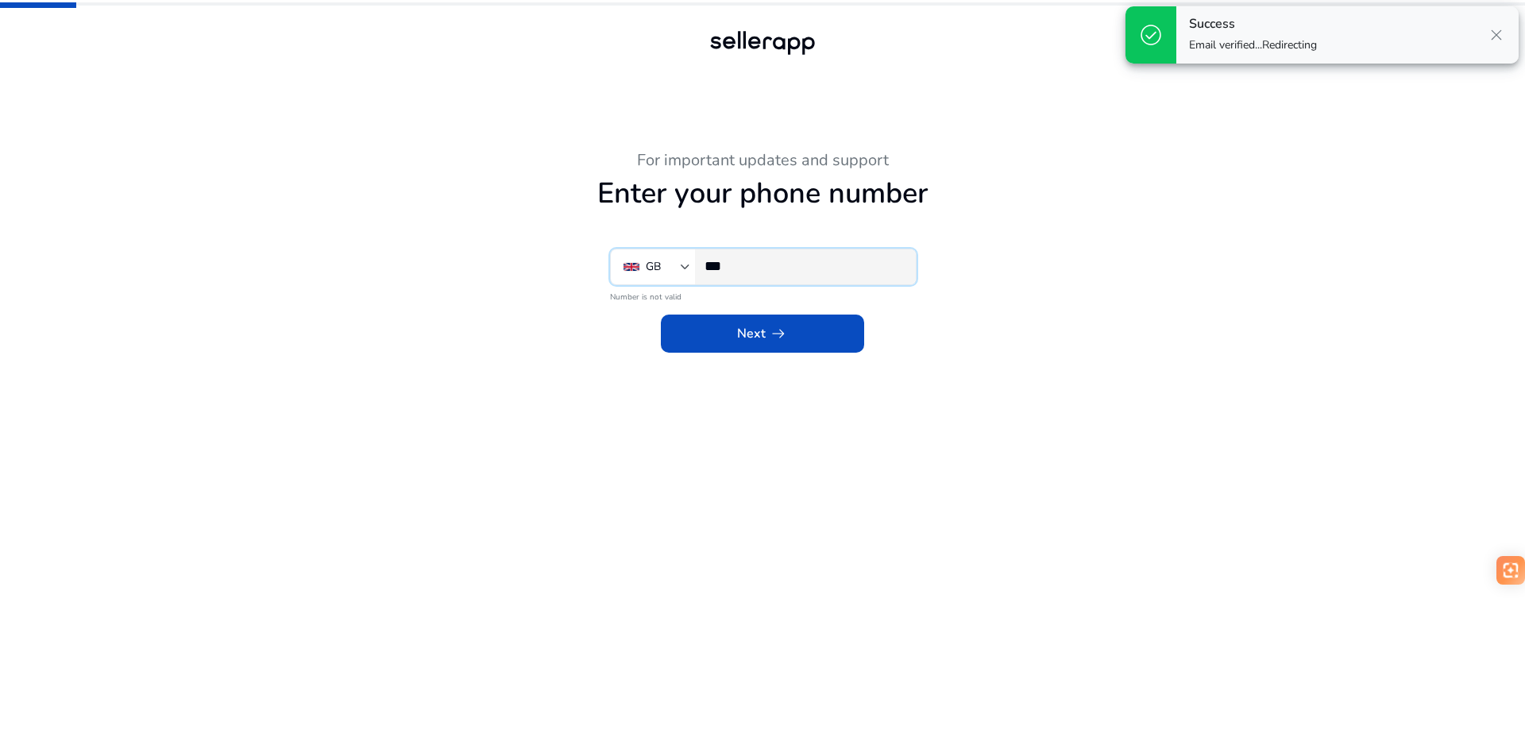
click at [778, 267] on input "***" at bounding box center [803, 265] width 199 height 17
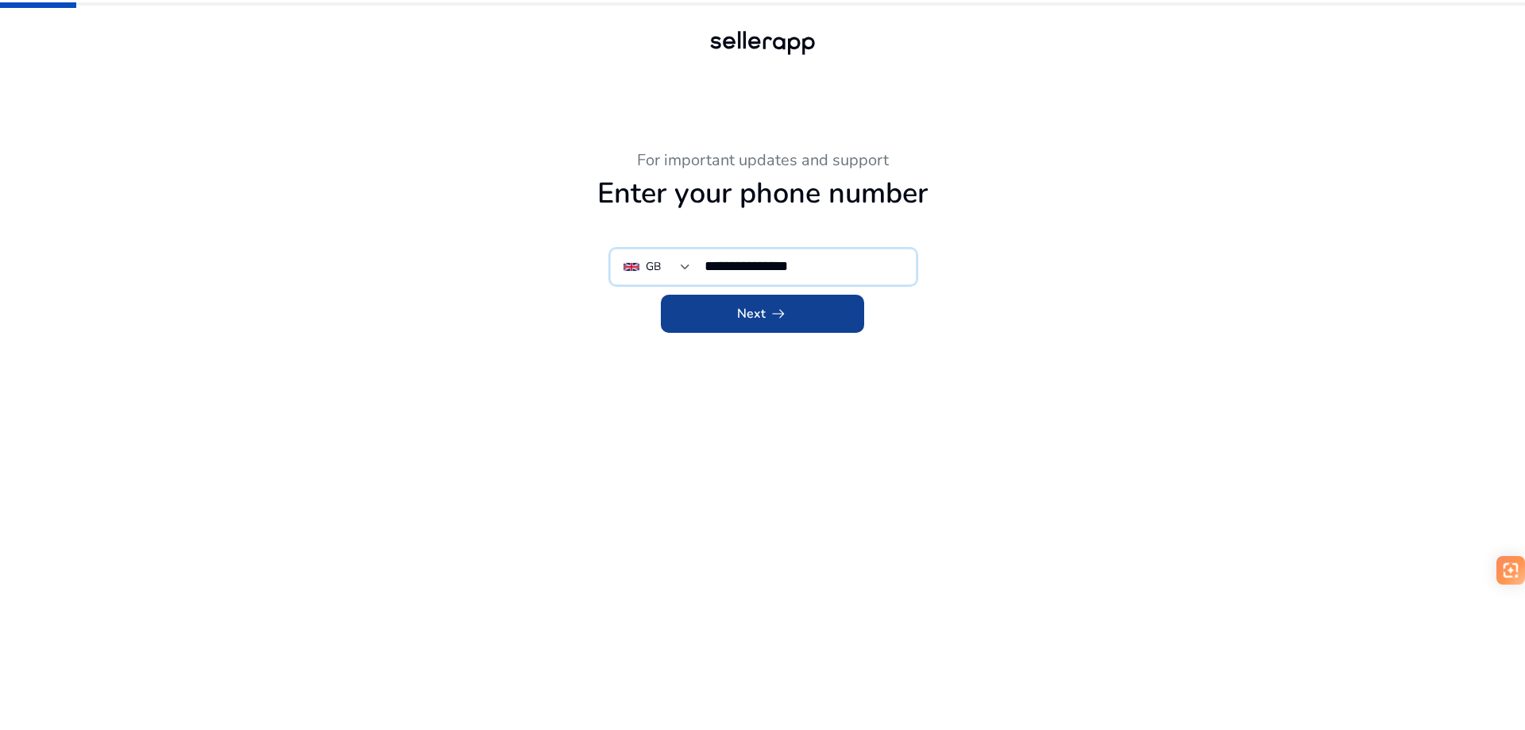
type input "**********"
click at [827, 321] on span at bounding box center [762, 314] width 203 height 38
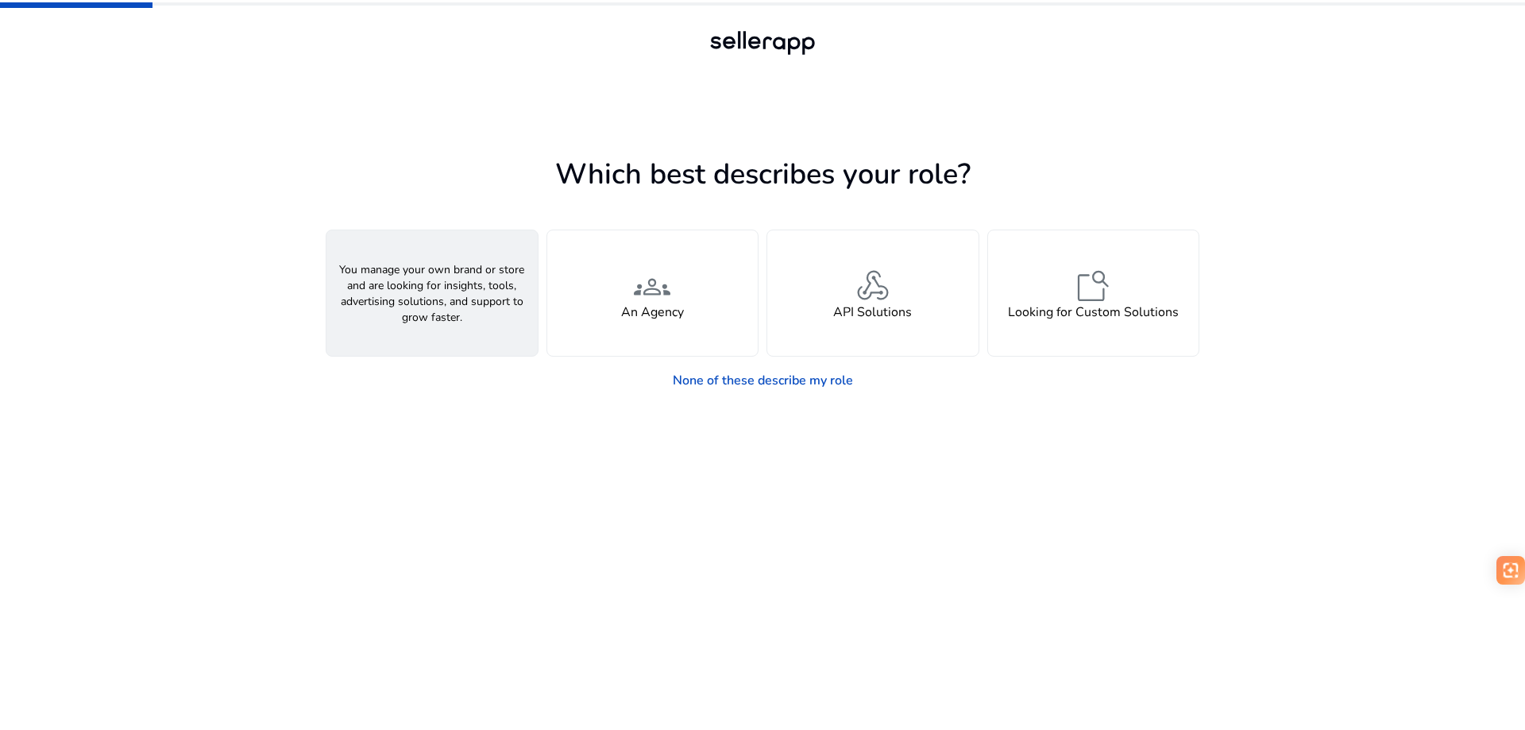
click at [403, 293] on div "person A Seller" at bounding box center [431, 292] width 211 height 125
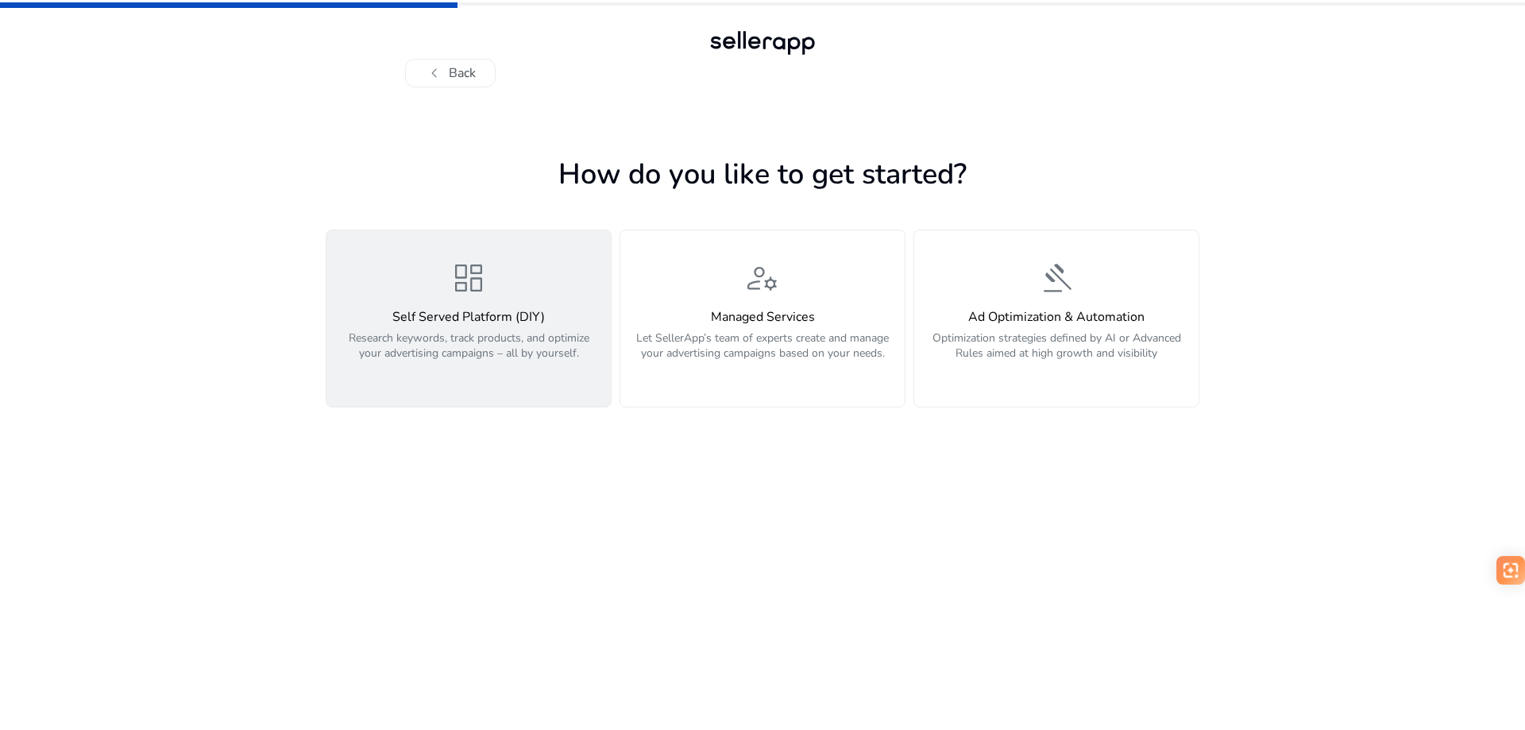
click at [480, 293] on span "dashboard" at bounding box center [468, 278] width 38 height 38
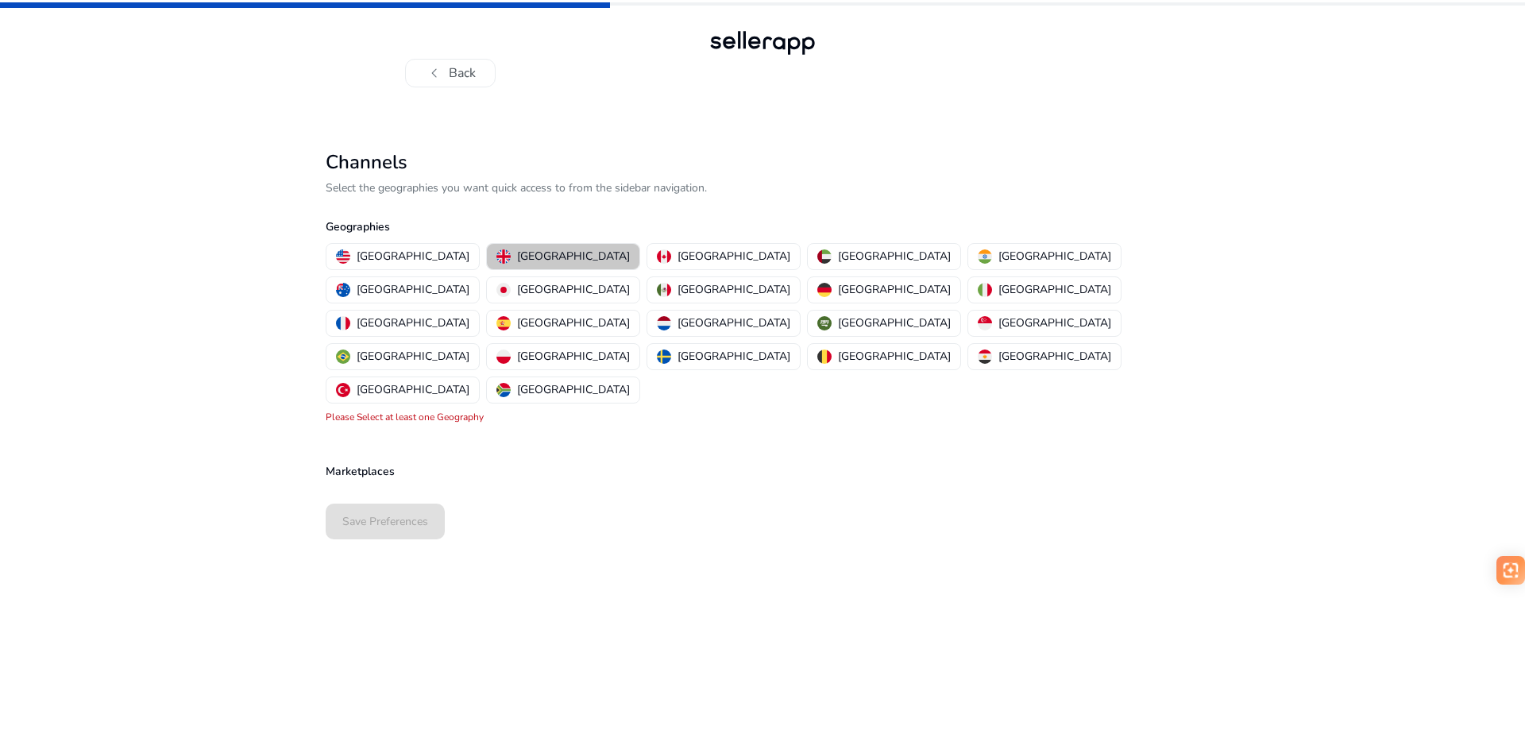
click at [530, 254] on p "[GEOGRAPHIC_DATA]" at bounding box center [573, 256] width 113 height 17
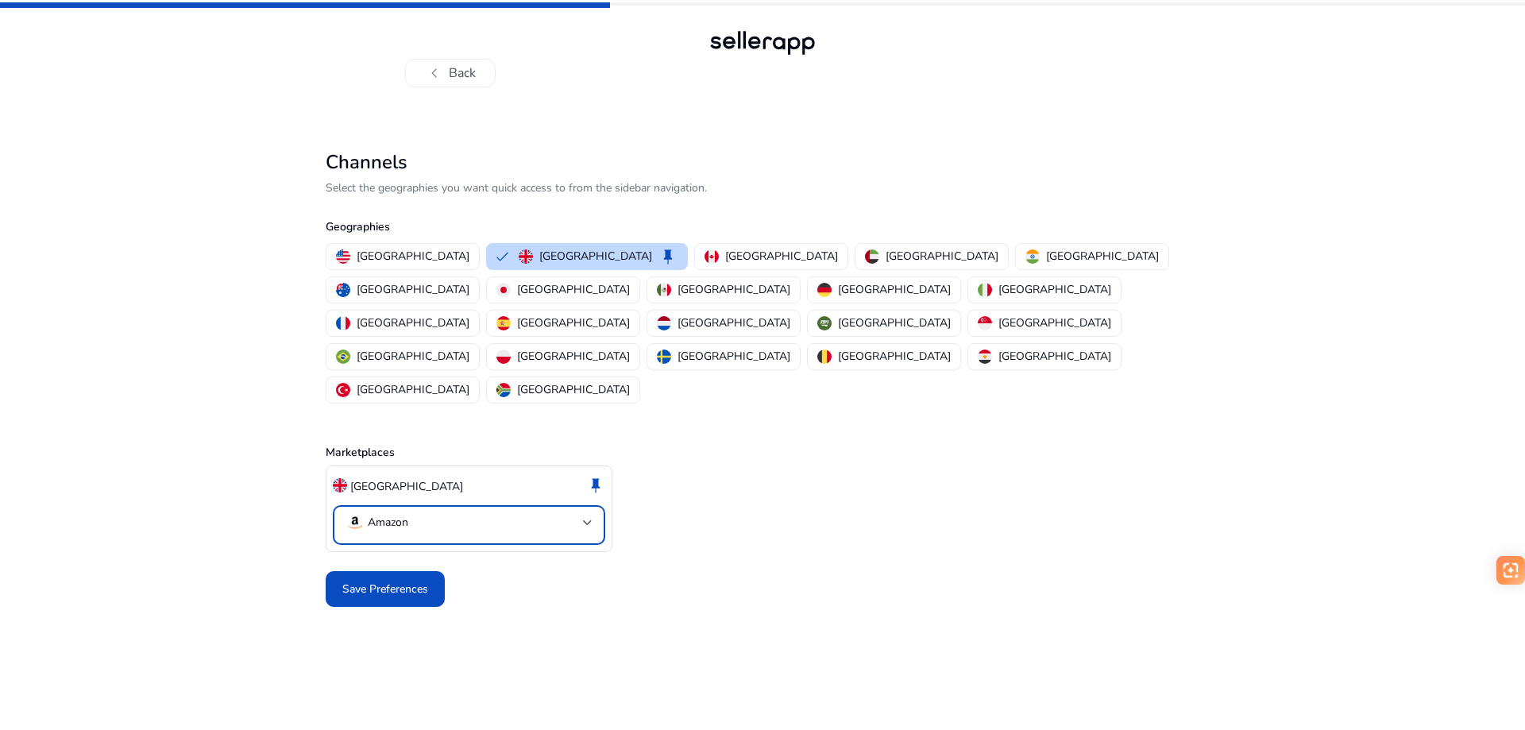
click at [426, 513] on mat-select-trigger "Amazon" at bounding box center [463, 522] width 237 height 19
click at [426, 455] on div at bounding box center [762, 365] width 1525 height 730
click at [370, 580] on span "Save Preferences" at bounding box center [385, 588] width 86 height 17
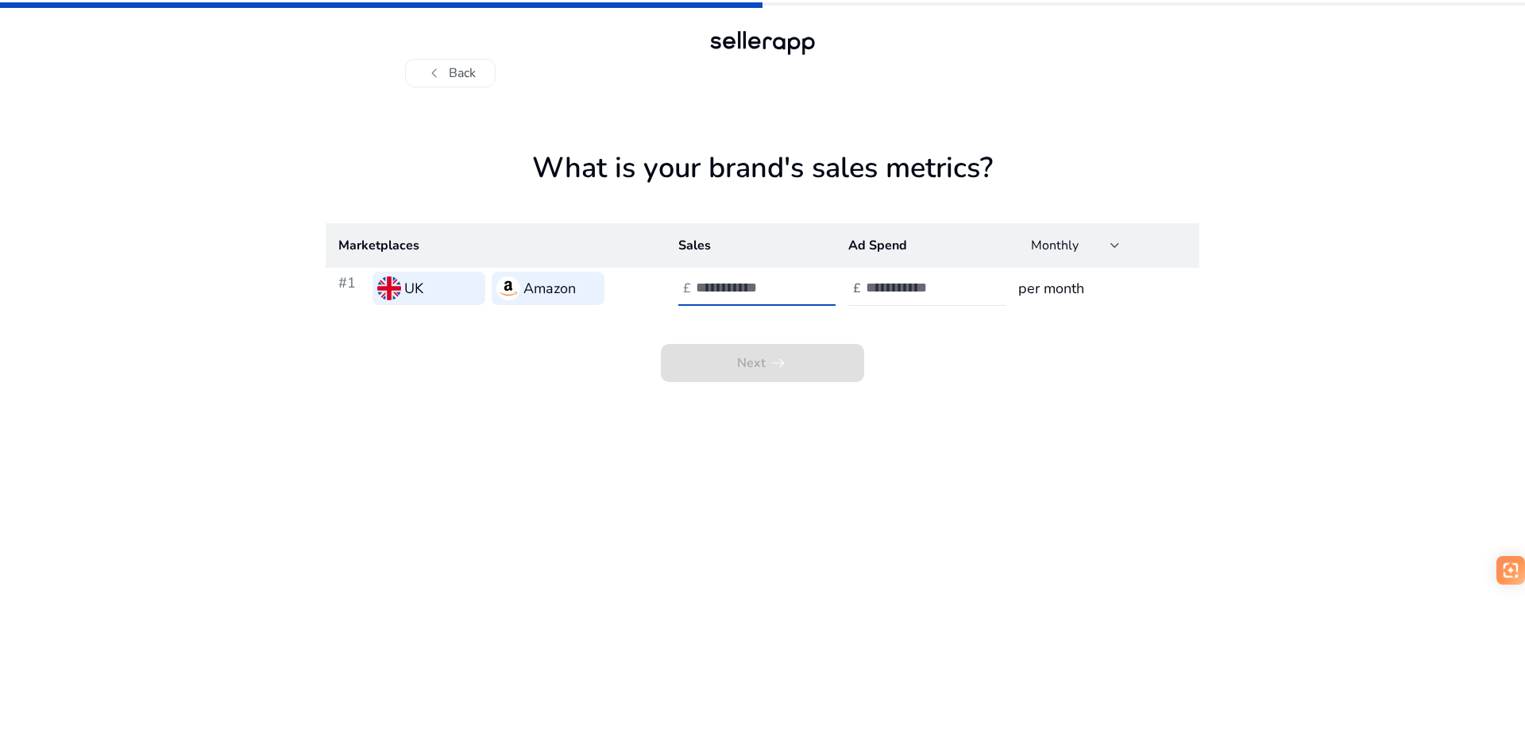
click at [735, 283] on input "number" at bounding box center [749, 287] width 107 height 17
type input "*"
click at [917, 287] on input "number" at bounding box center [919, 287] width 107 height 17
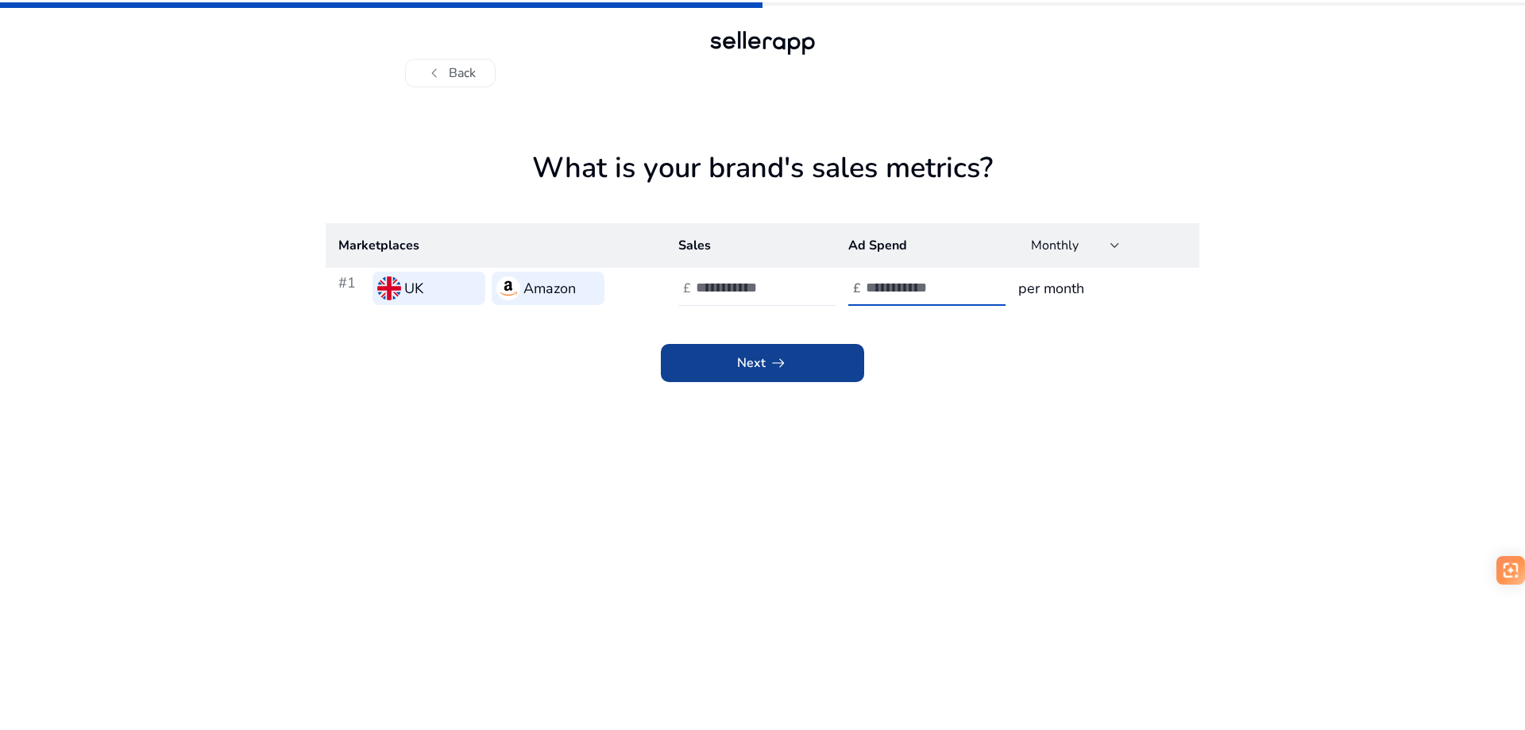
type input "*"
click at [802, 360] on span at bounding box center [762, 363] width 203 height 38
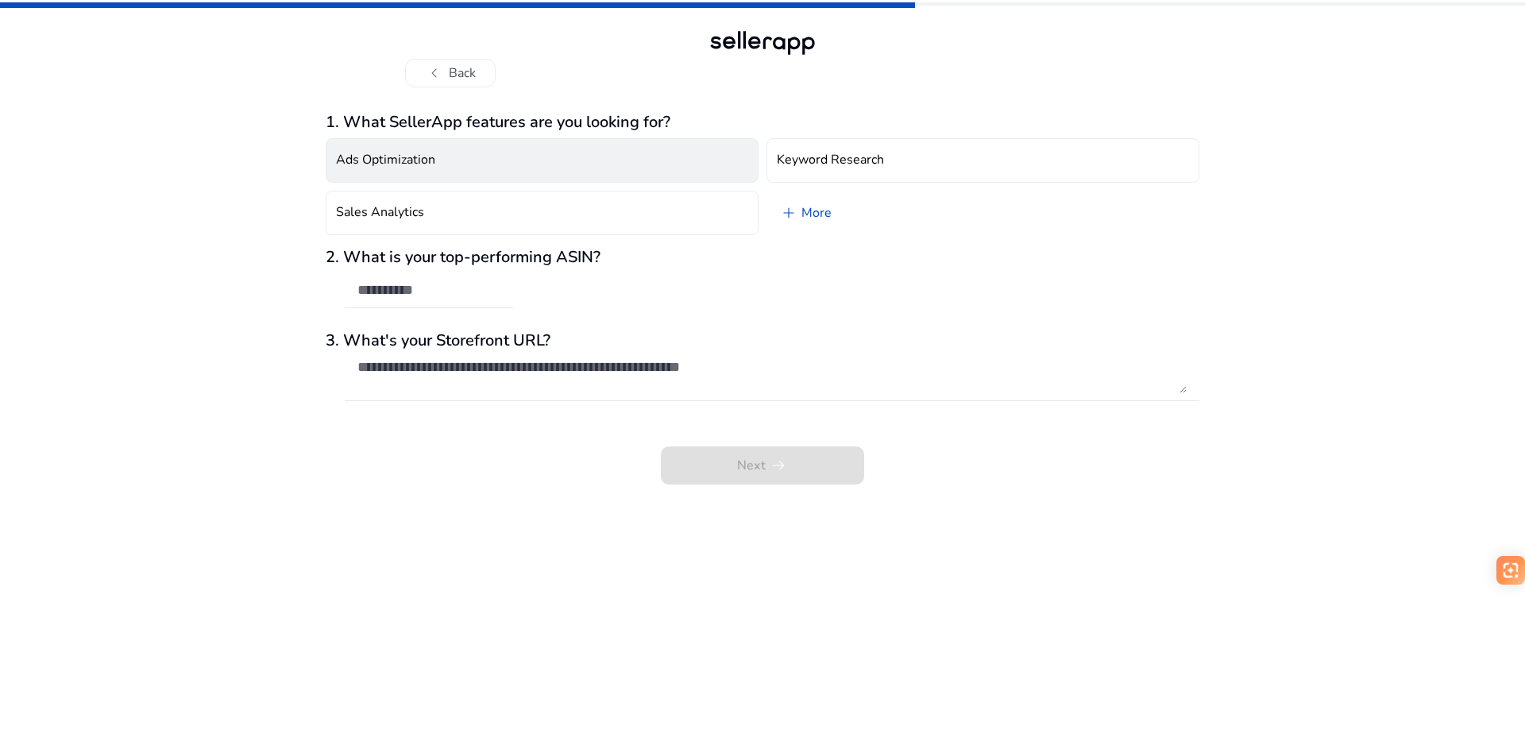
click at [409, 166] on h4 "Ads Optimization" at bounding box center [385, 159] width 99 height 15
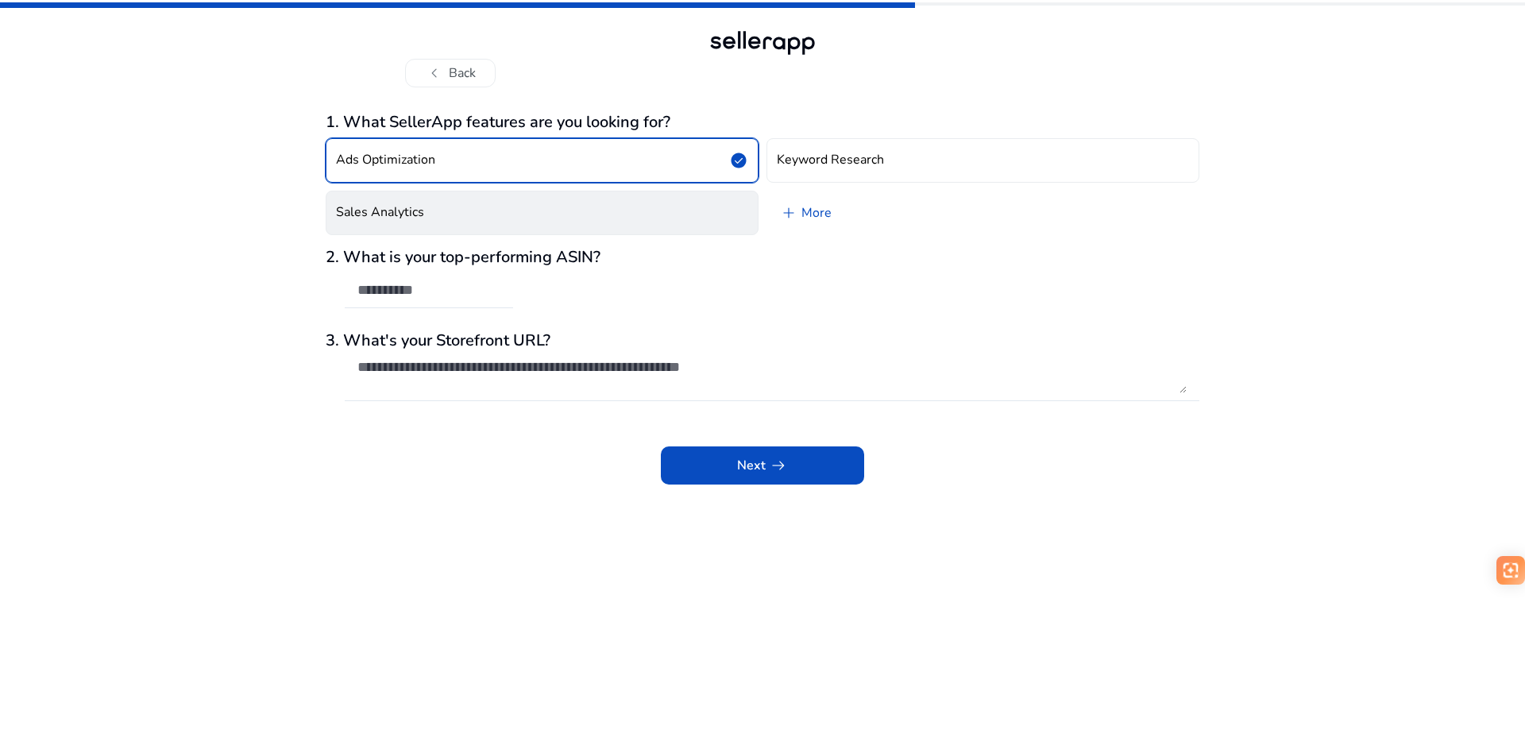
click at [414, 205] on h4 "Sales Analytics" at bounding box center [380, 212] width 88 height 15
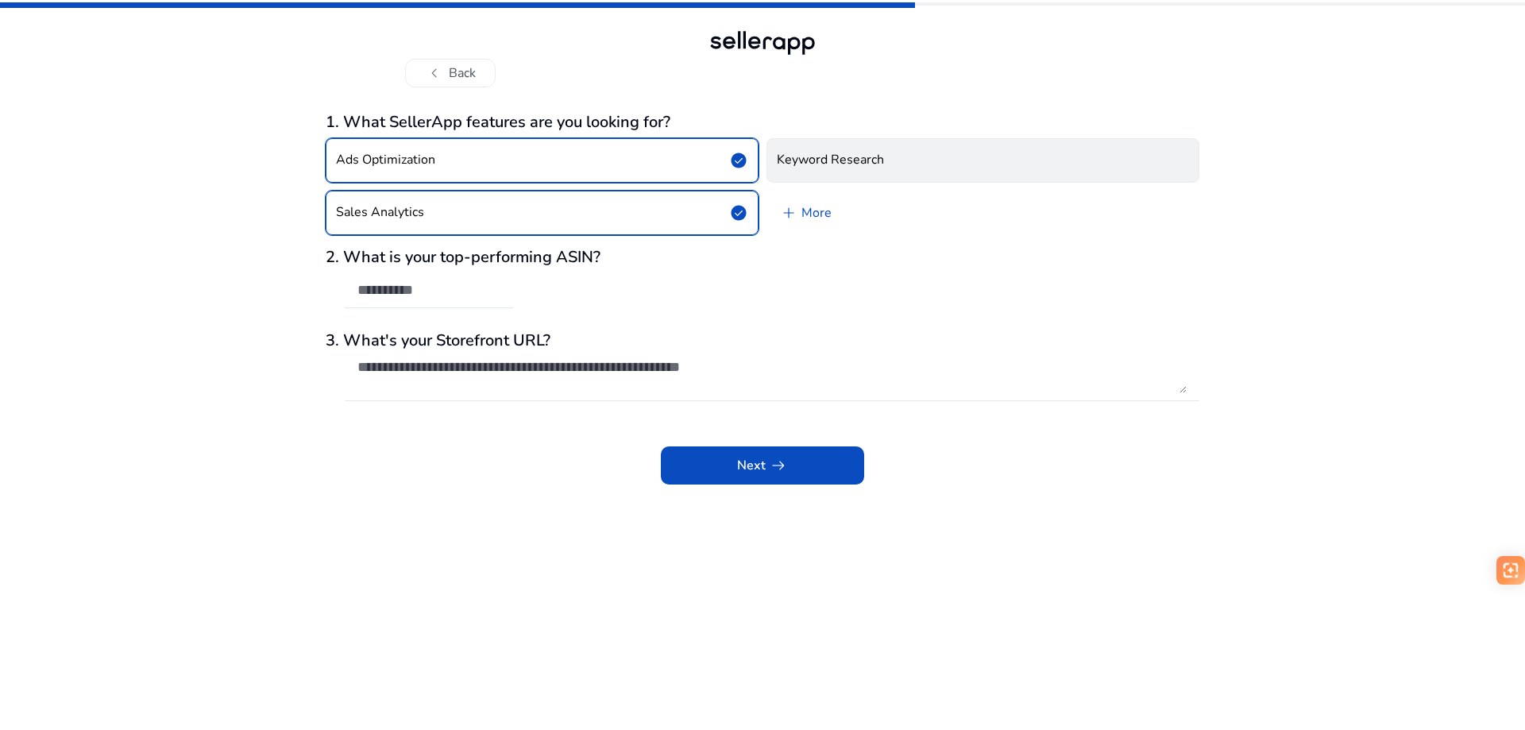
click at [936, 165] on button "Keyword Research" at bounding box center [982, 160] width 433 height 44
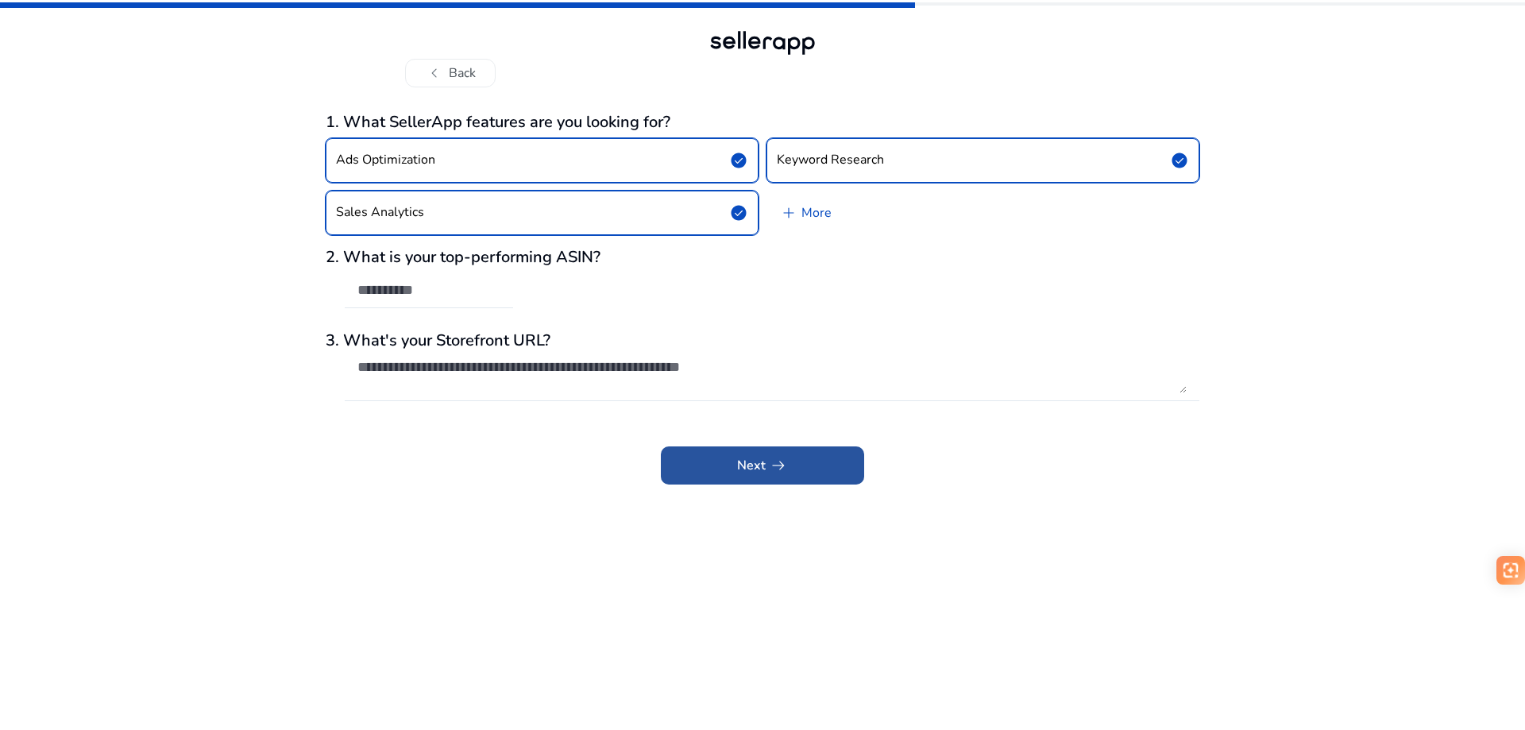
click at [774, 465] on span "arrow_right_alt" at bounding box center [778, 465] width 19 height 19
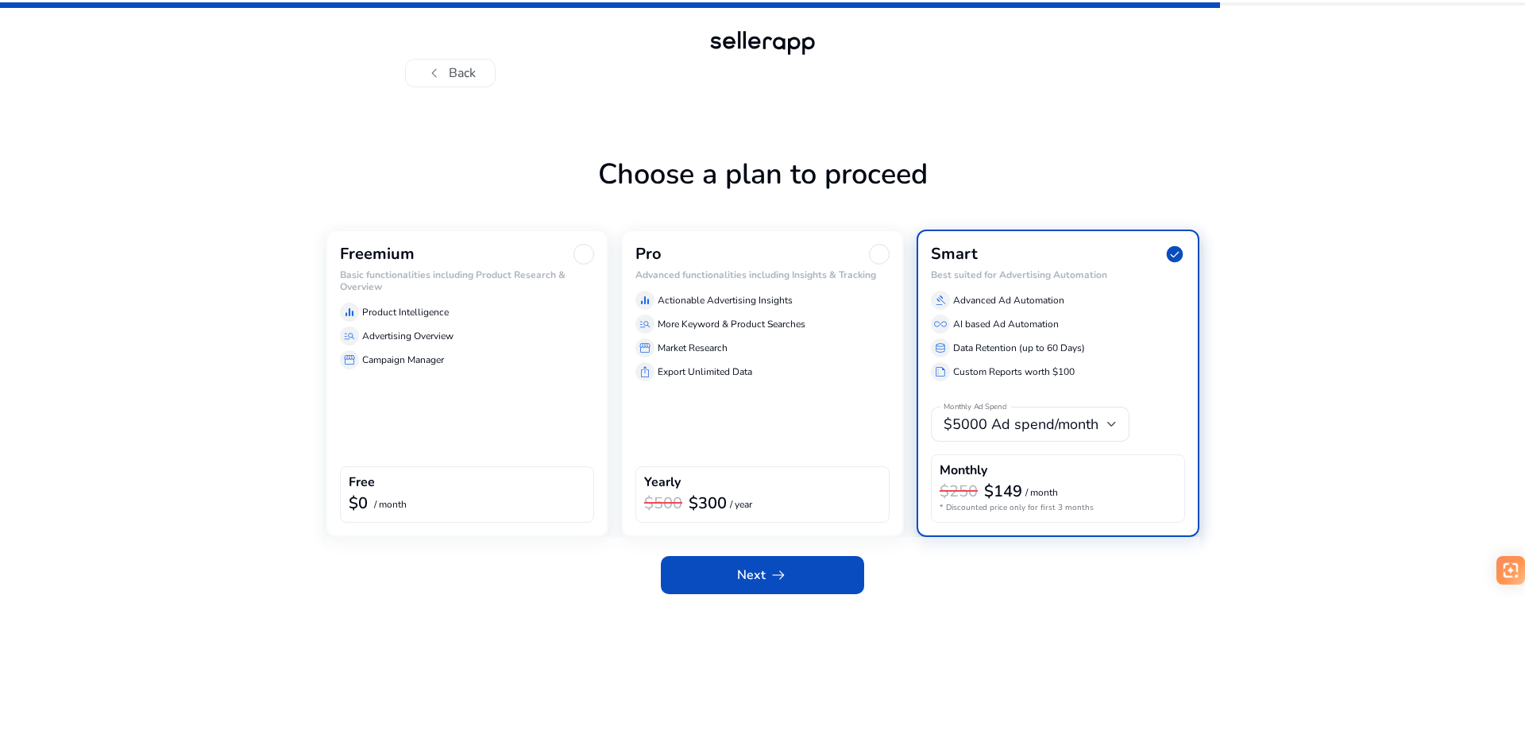
click at [417, 339] on p "Advertising Overview" at bounding box center [407, 336] width 91 height 14
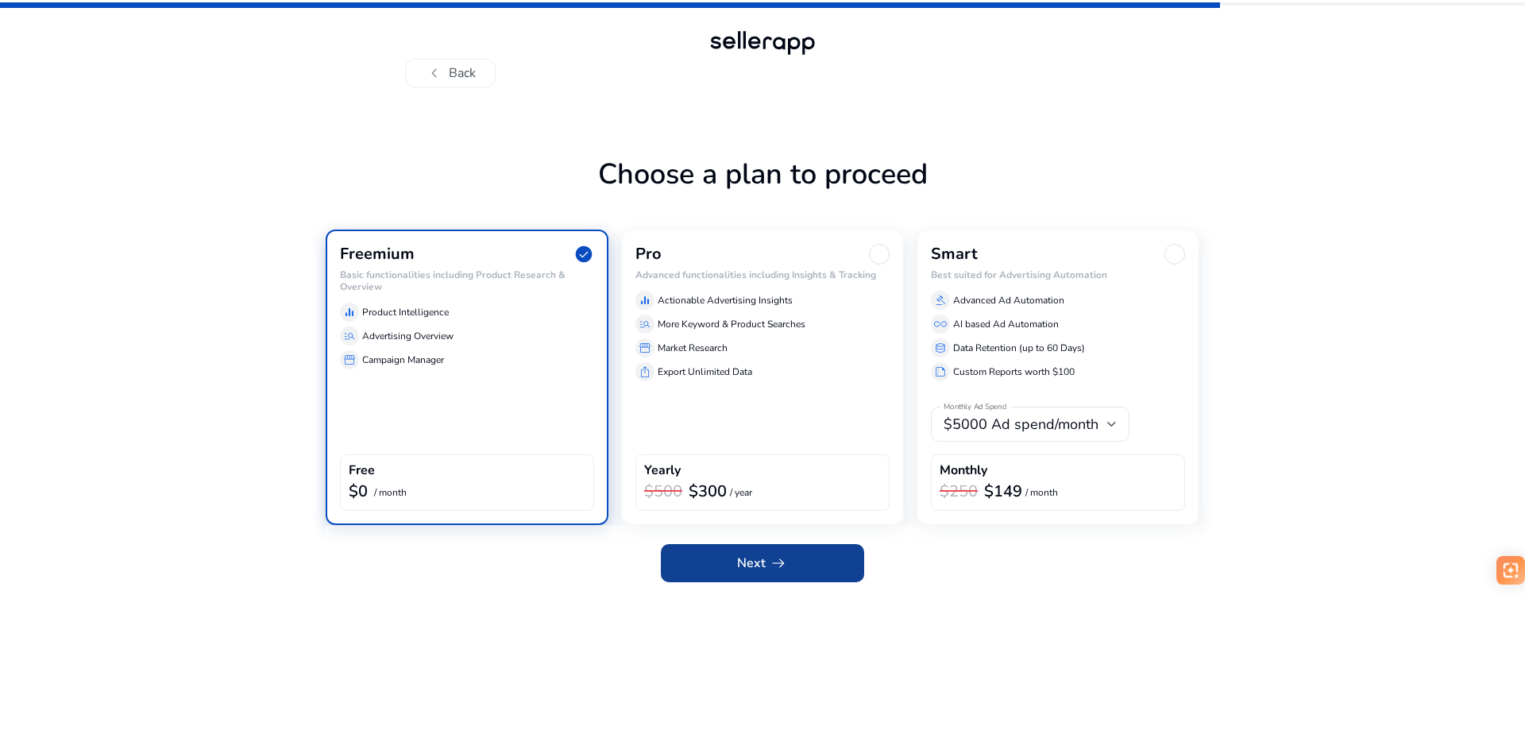
click at [789, 556] on span at bounding box center [762, 563] width 203 height 38
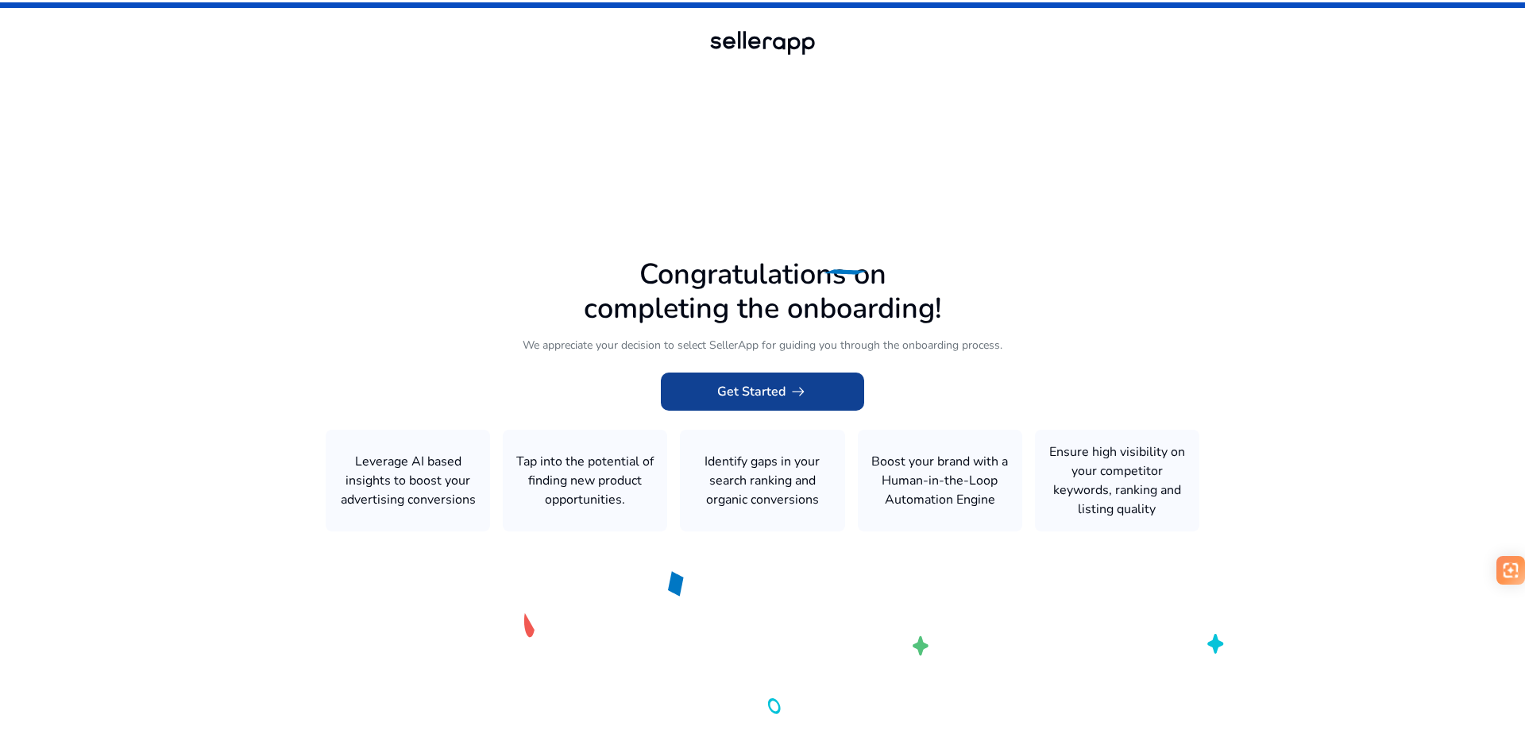
click at [741, 385] on span "Get Started arrow_right_alt" at bounding box center [762, 391] width 91 height 19
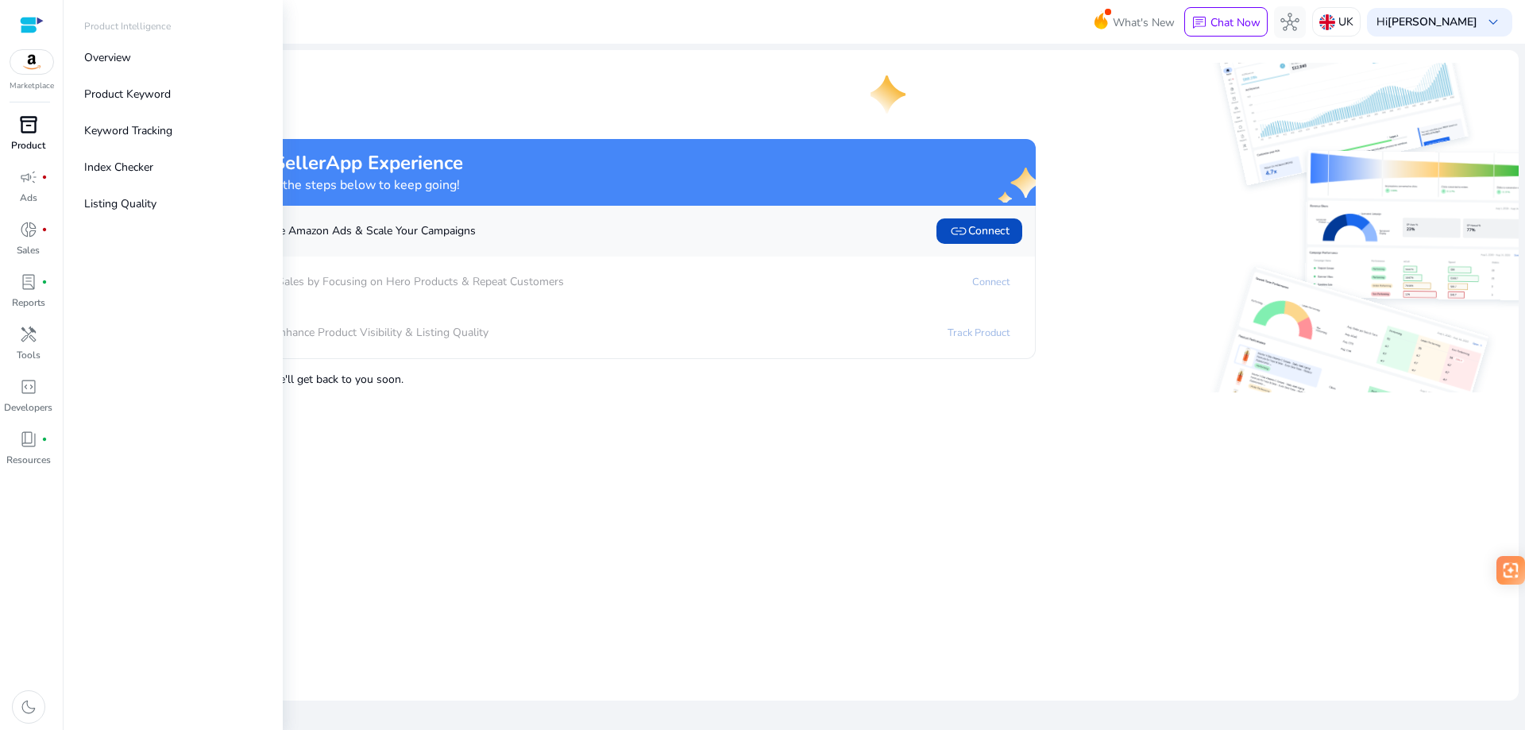
click at [25, 129] on span "inventory_2" at bounding box center [28, 124] width 19 height 19
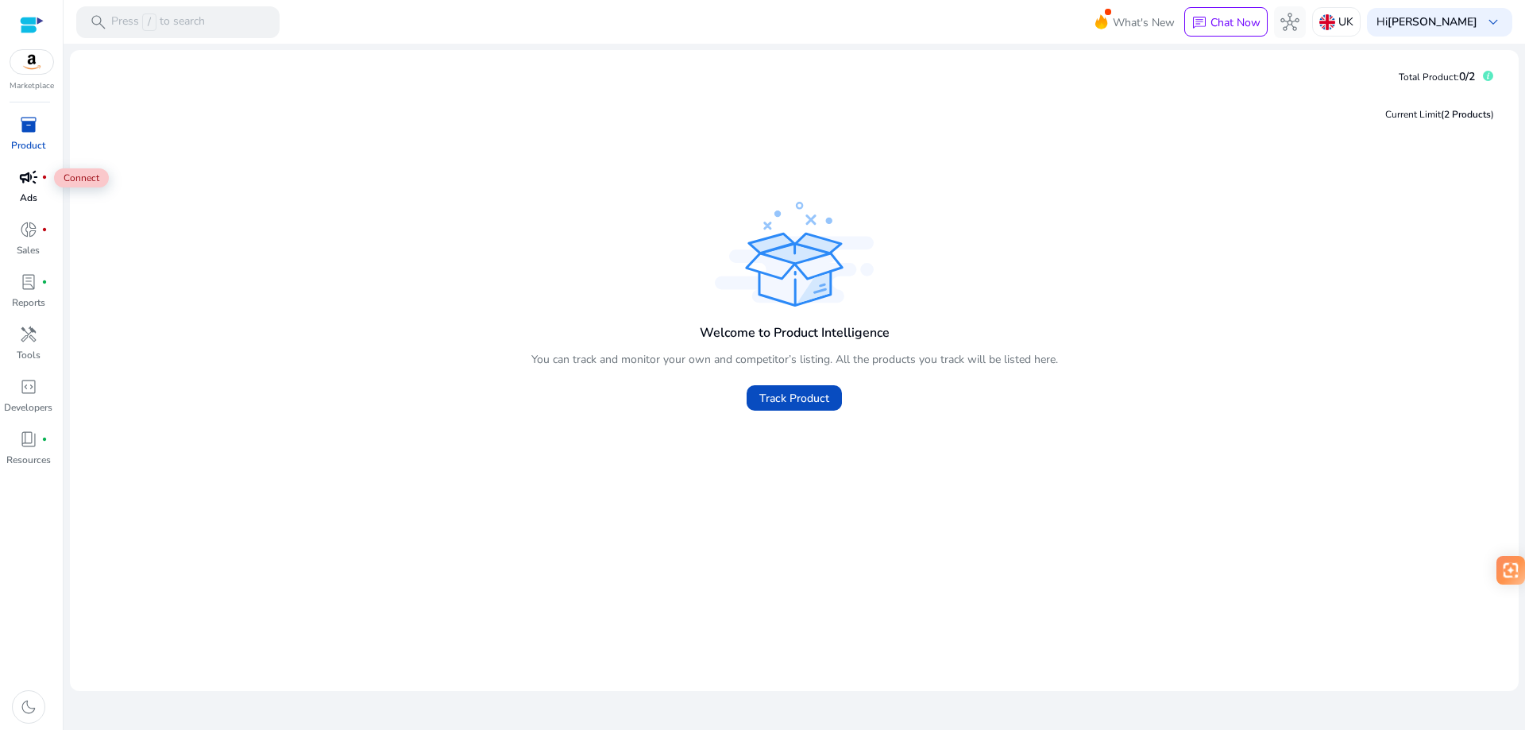
click at [25, 172] on span "campaign" at bounding box center [28, 177] width 19 height 19
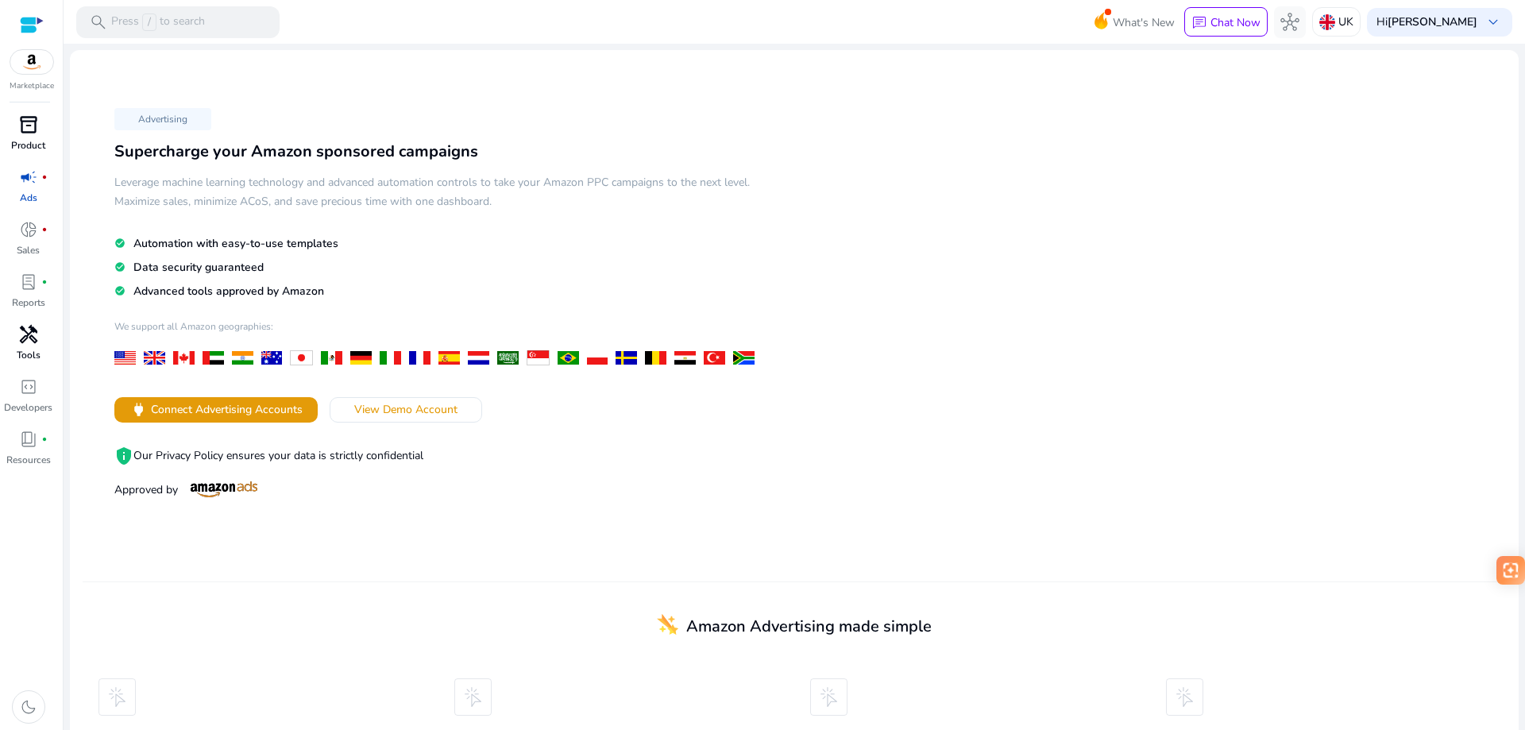
click at [27, 345] on div "handyman" at bounding box center [28, 334] width 44 height 25
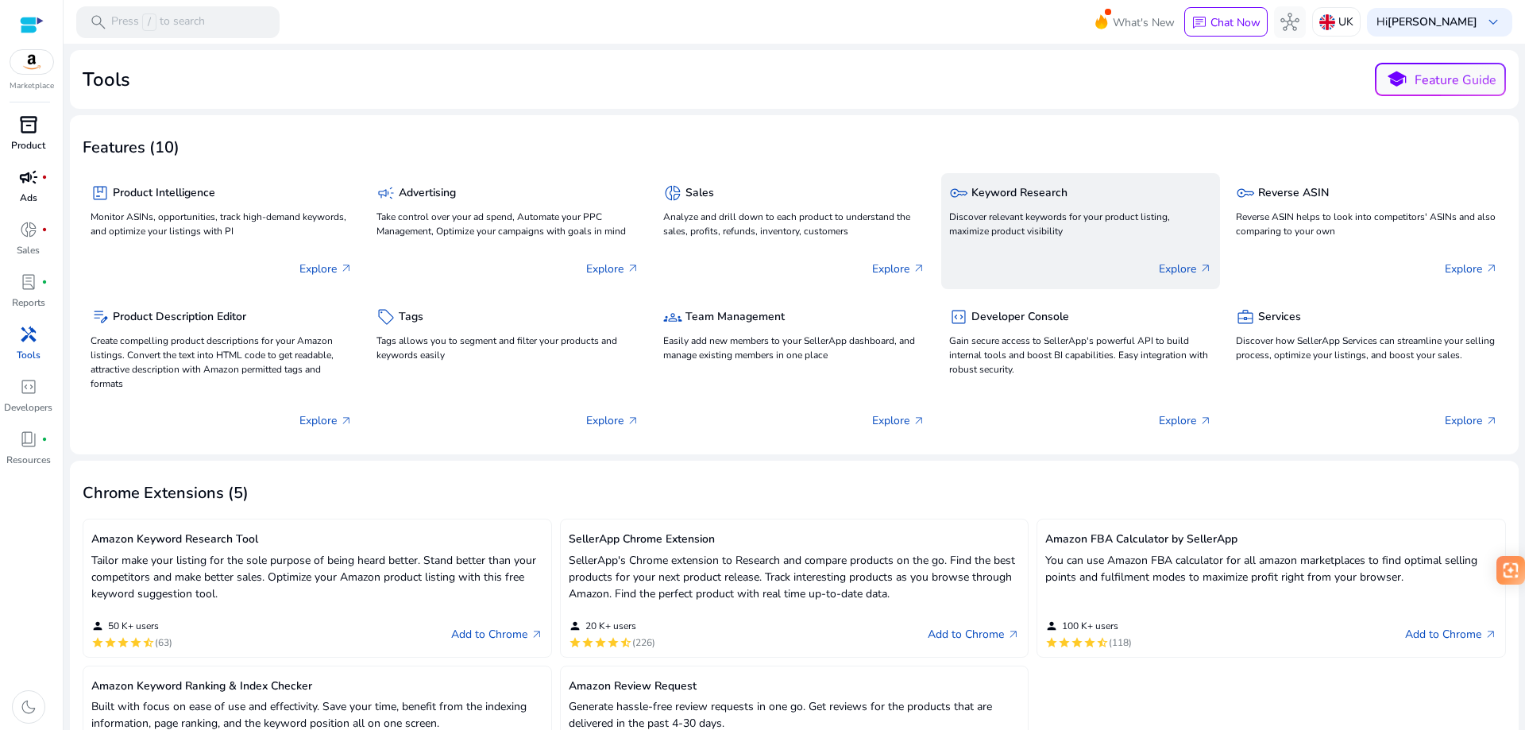
click at [1026, 199] on h5 "Keyword Research" at bounding box center [1019, 193] width 96 height 13
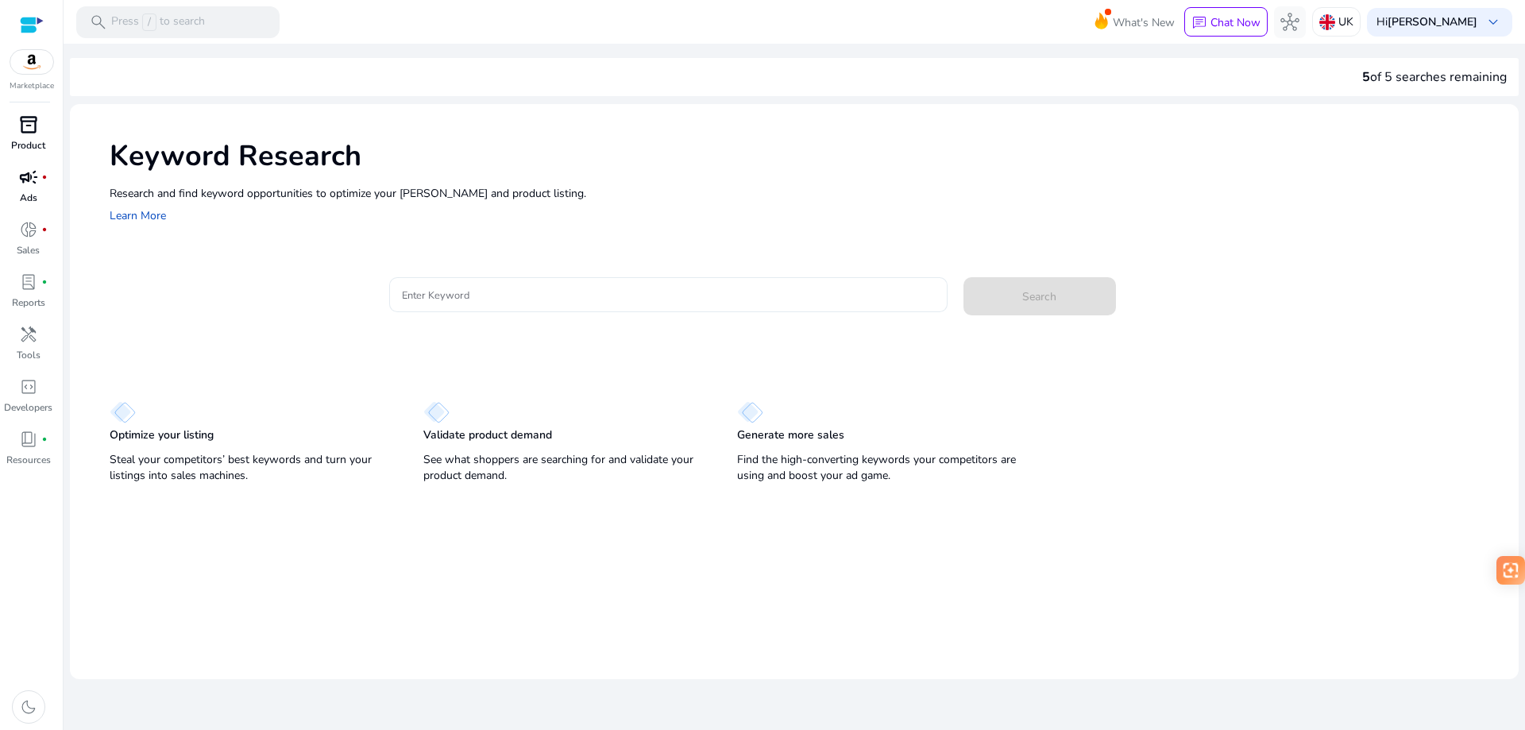
click at [507, 290] on input "Enter Keyword" at bounding box center [668, 294] width 533 height 17
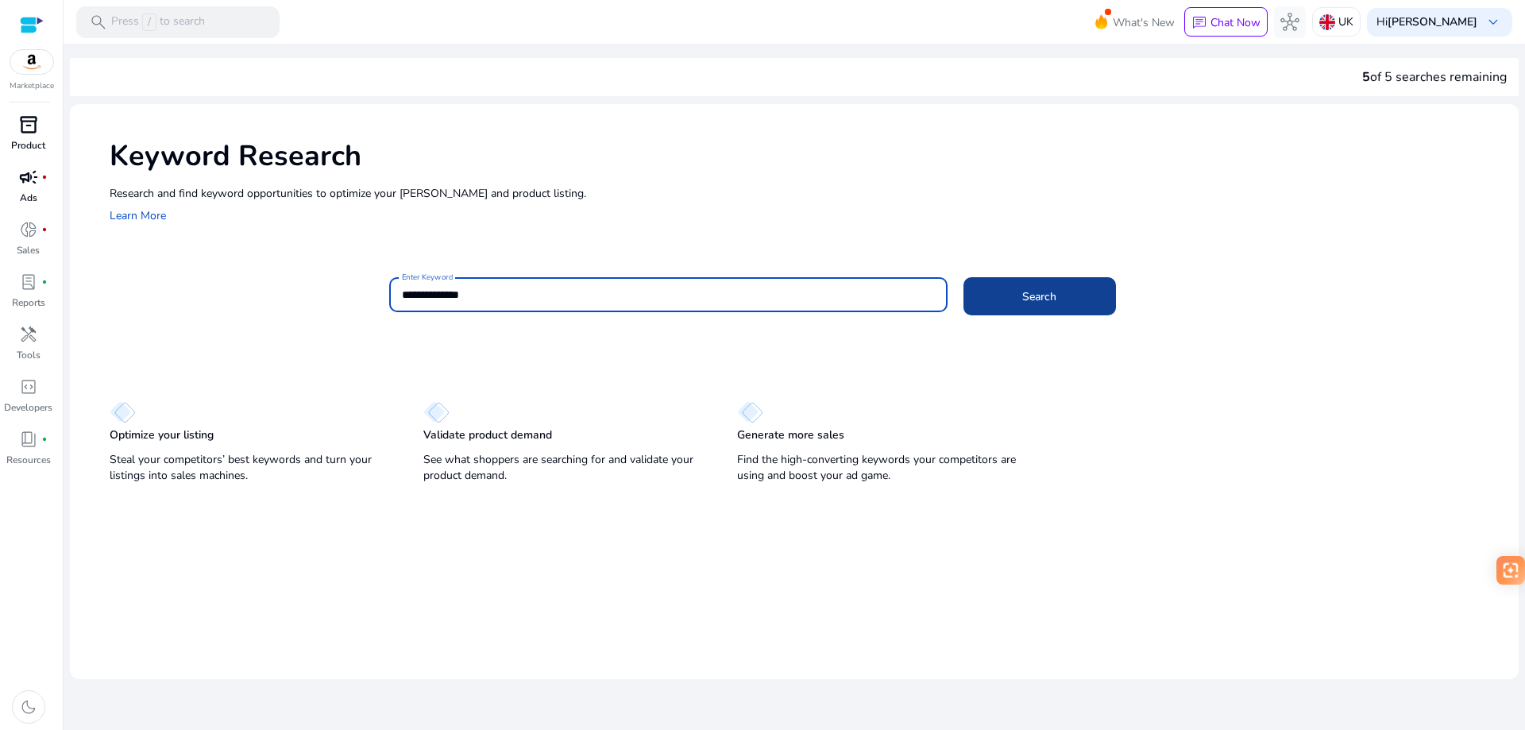
type input "**********"
click at [1056, 296] on span "Search" at bounding box center [1039, 296] width 34 height 17
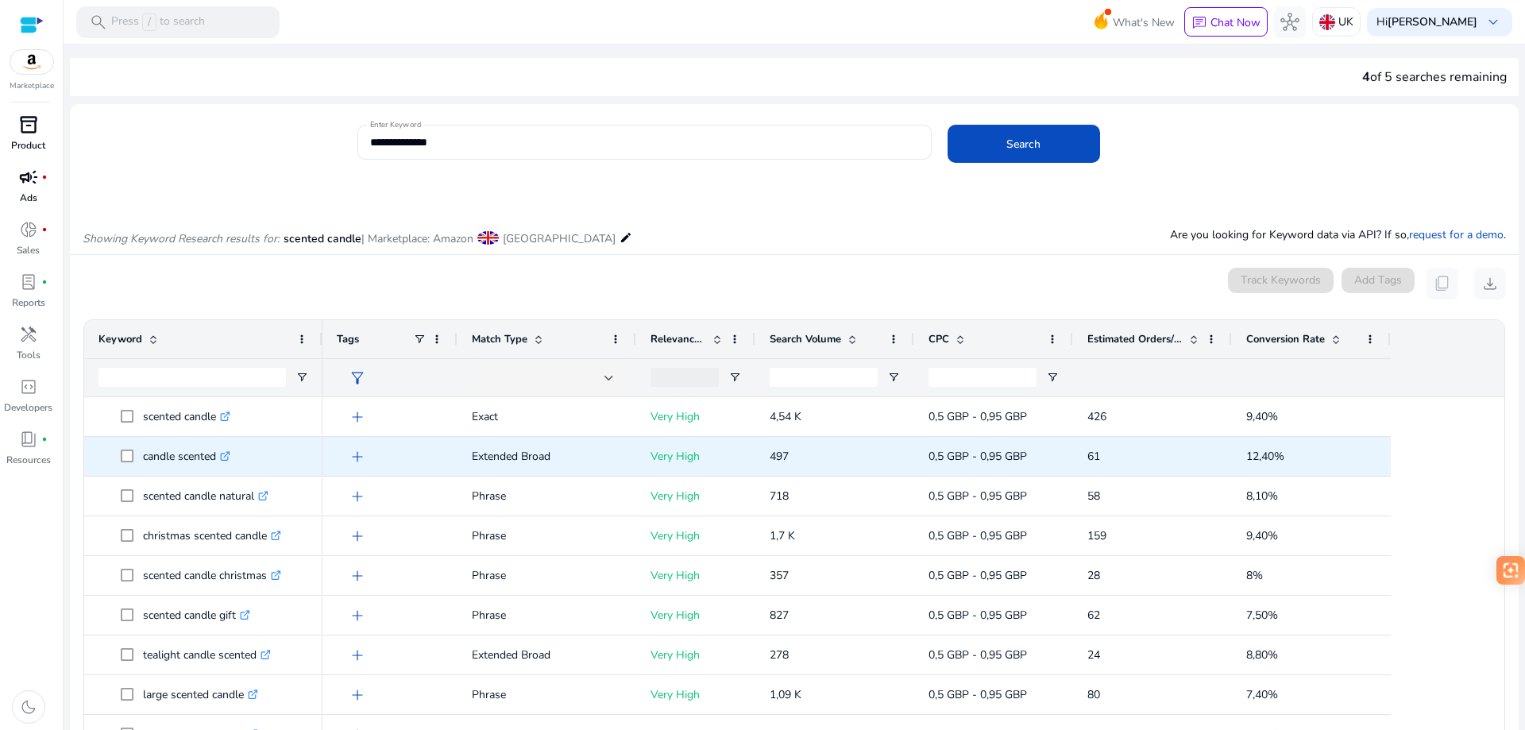
scroll to position [189, 0]
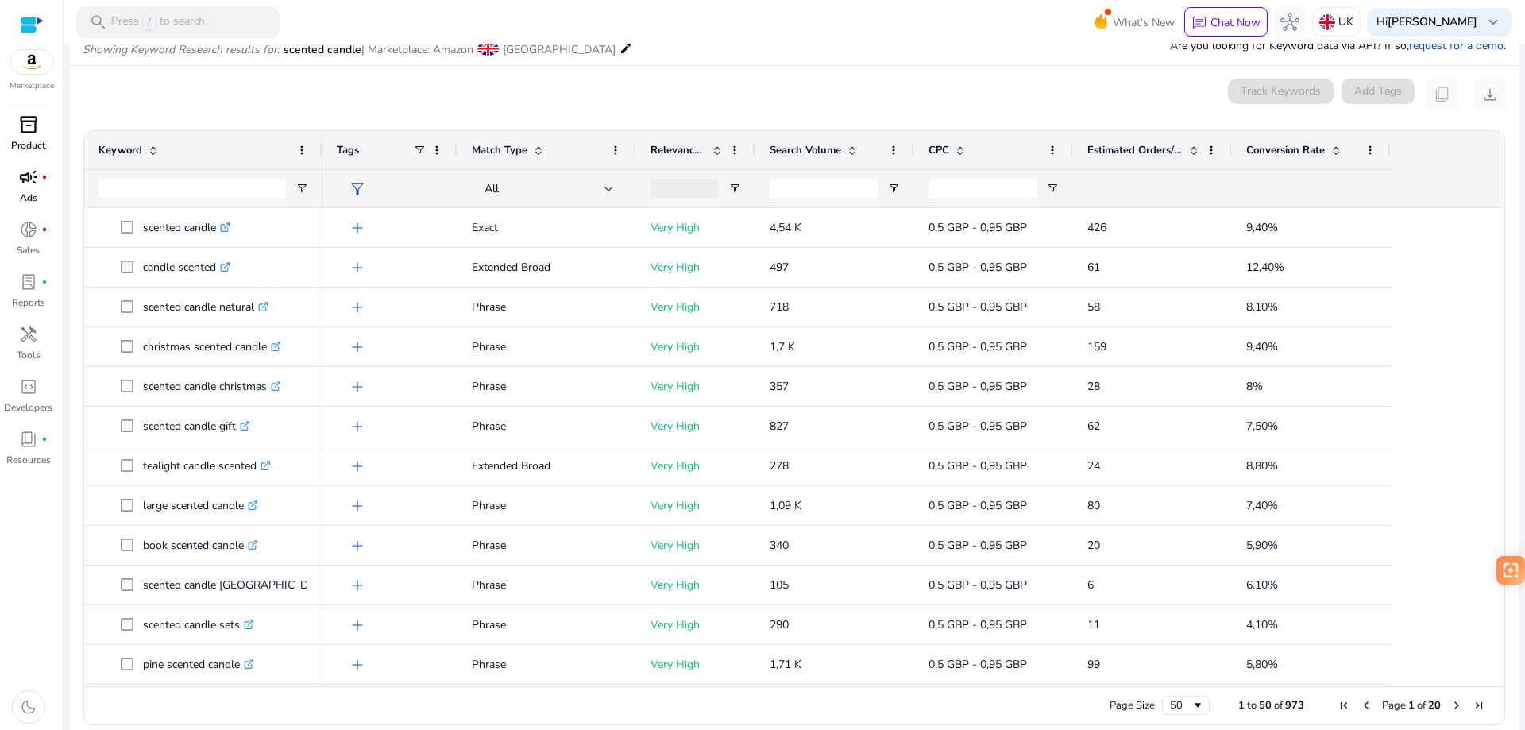
click at [511, 145] on span "Match Type" at bounding box center [500, 150] width 56 height 14
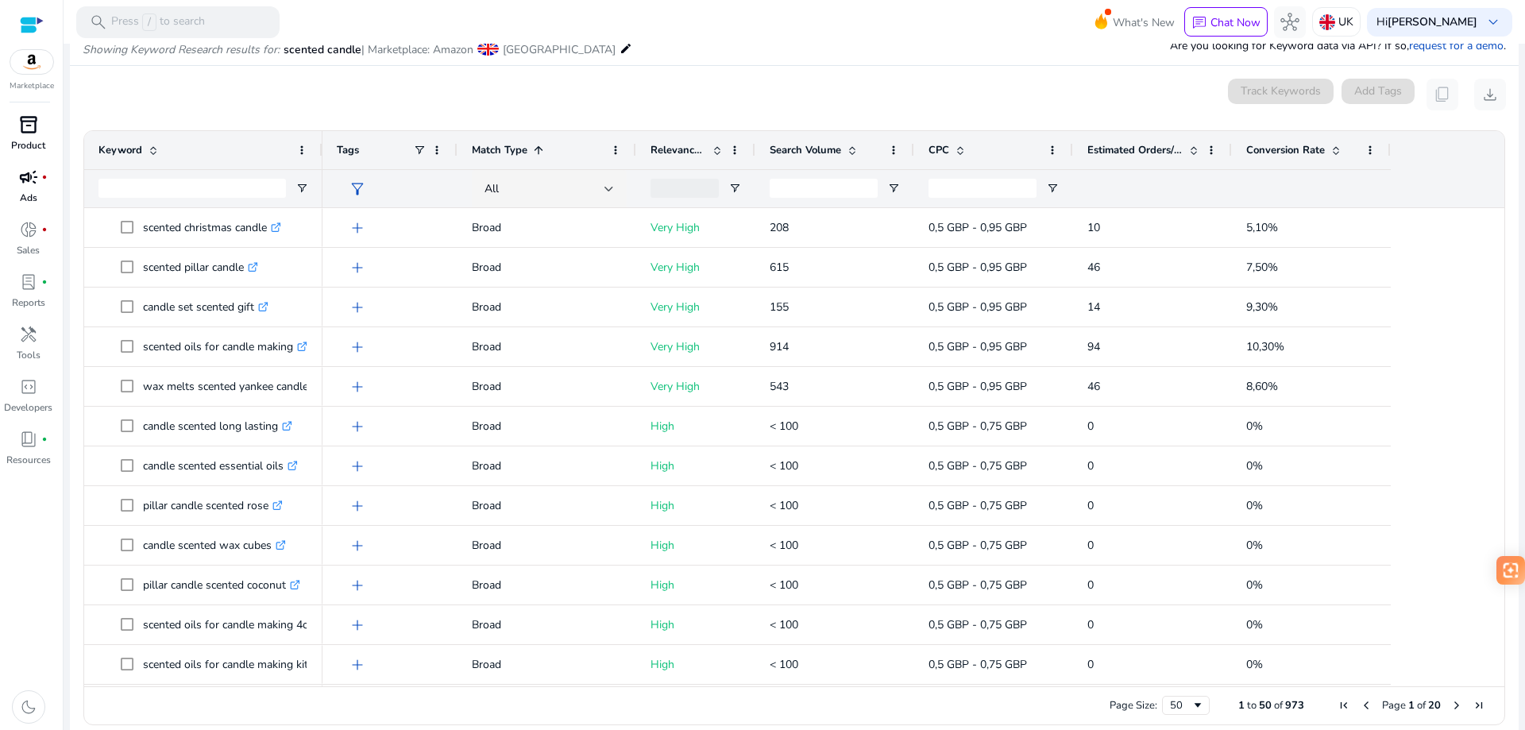
click at [511, 145] on span "Match Type" at bounding box center [500, 150] width 56 height 14
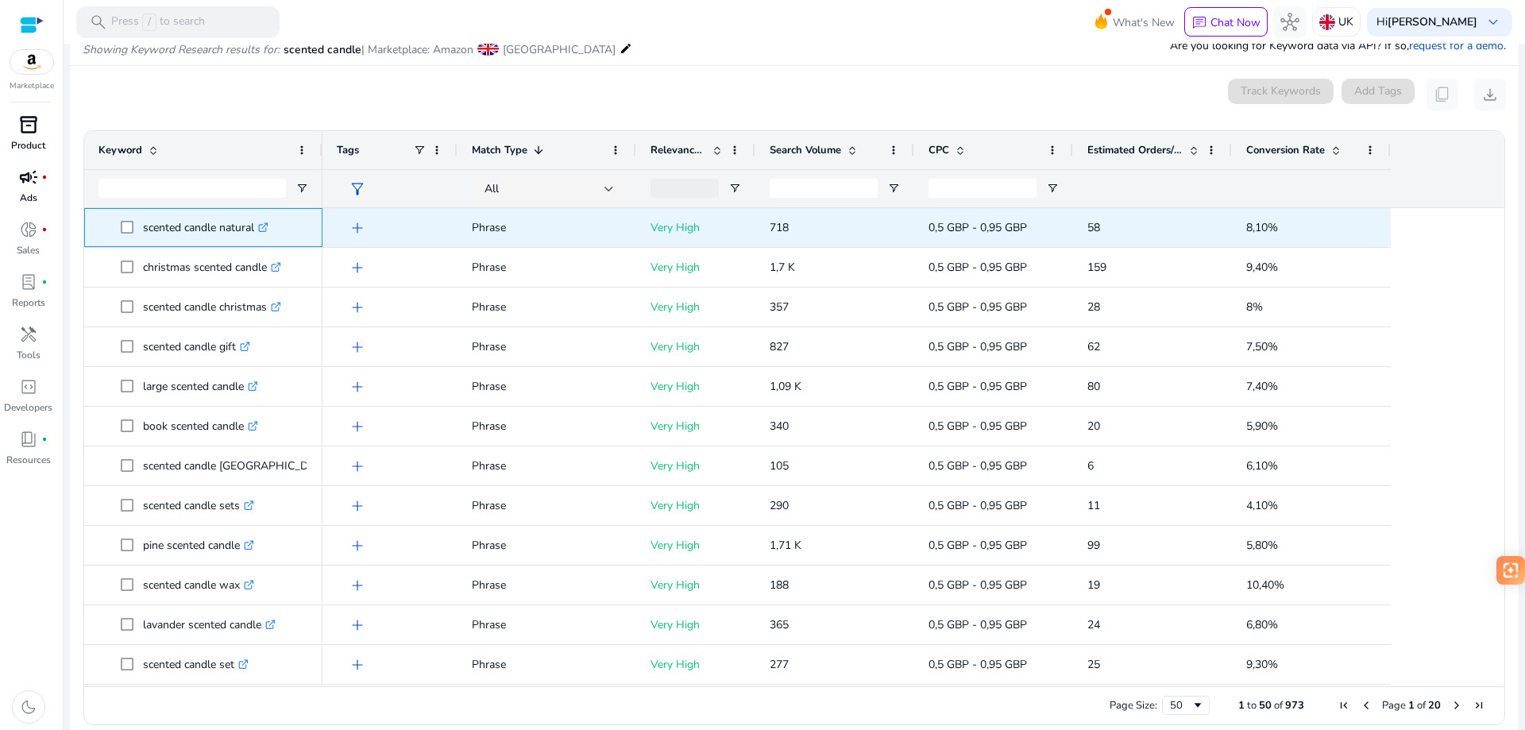
click at [268, 229] on icon ".st0{fill:#2c8af8}" at bounding box center [263, 227] width 10 height 10
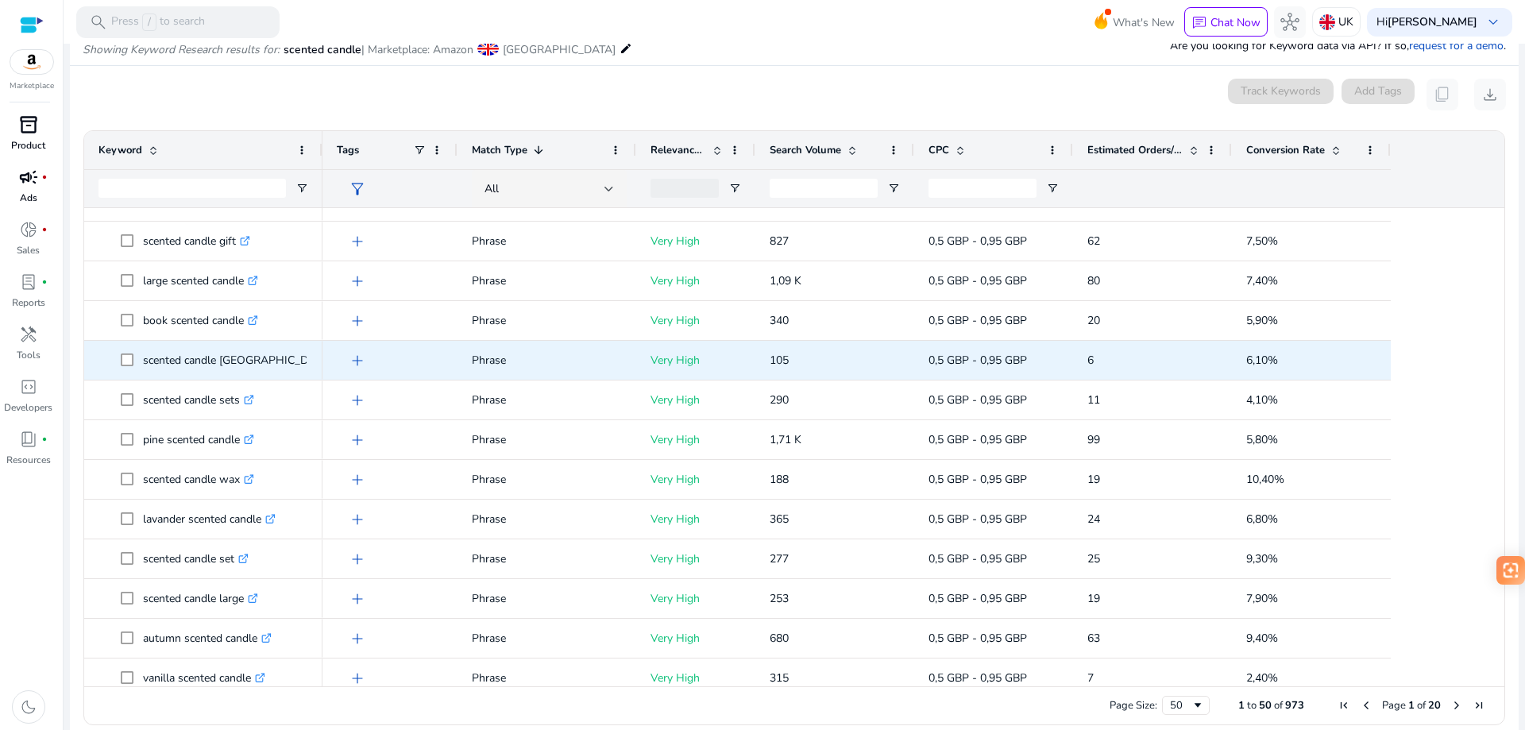
scroll to position [0, 0]
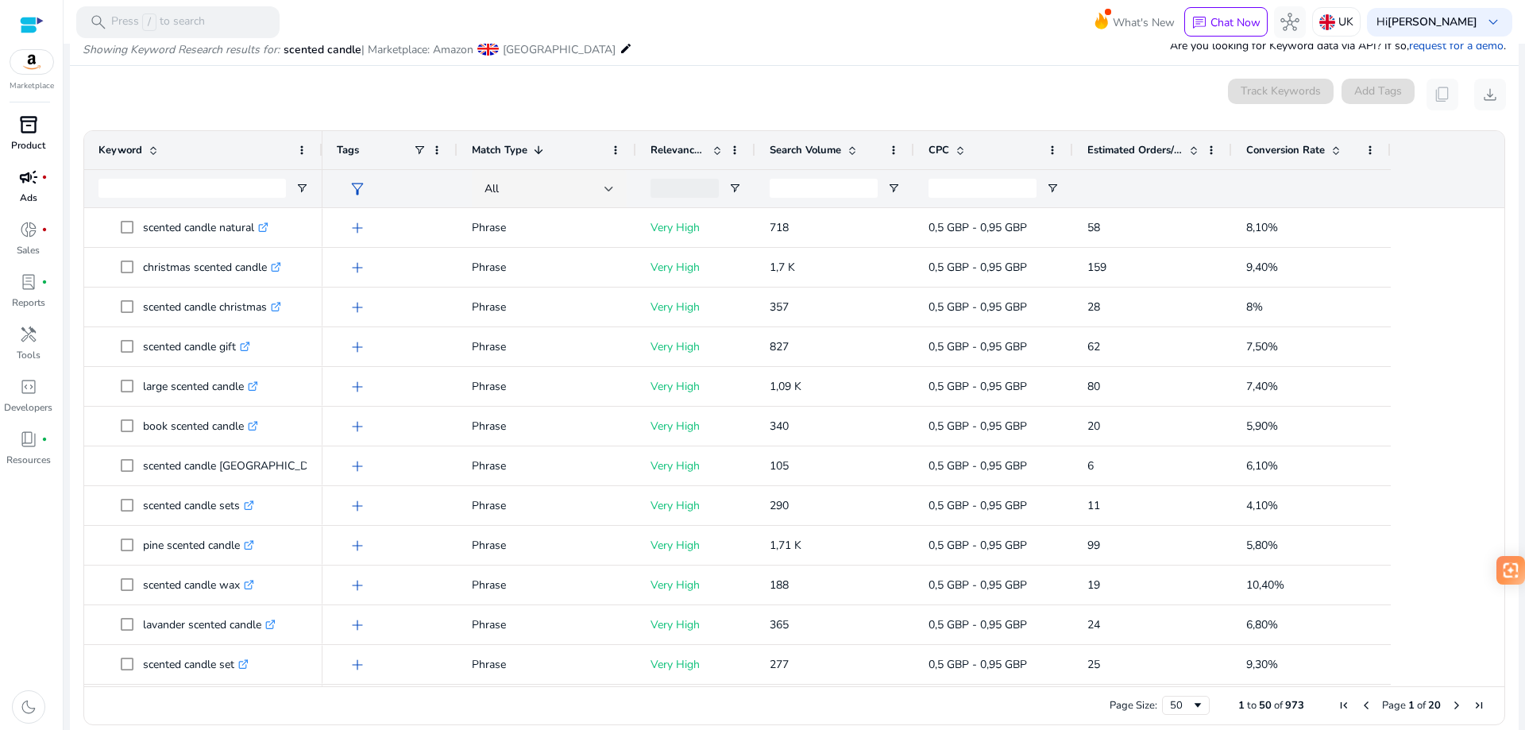
click at [1298, 150] on span "Conversion Rate" at bounding box center [1285, 150] width 79 height 14
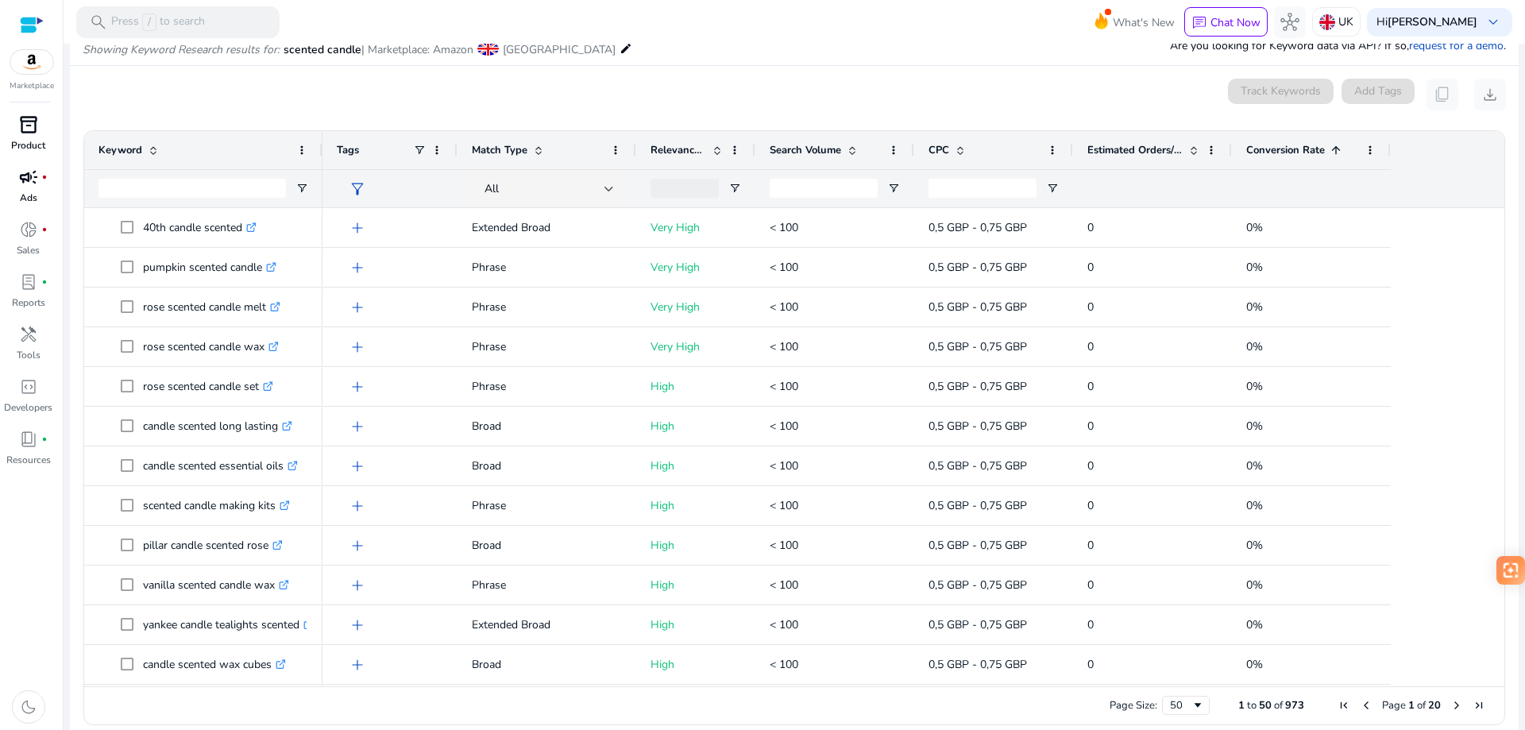
click at [1298, 150] on span "Conversion Rate" at bounding box center [1285, 150] width 79 height 14
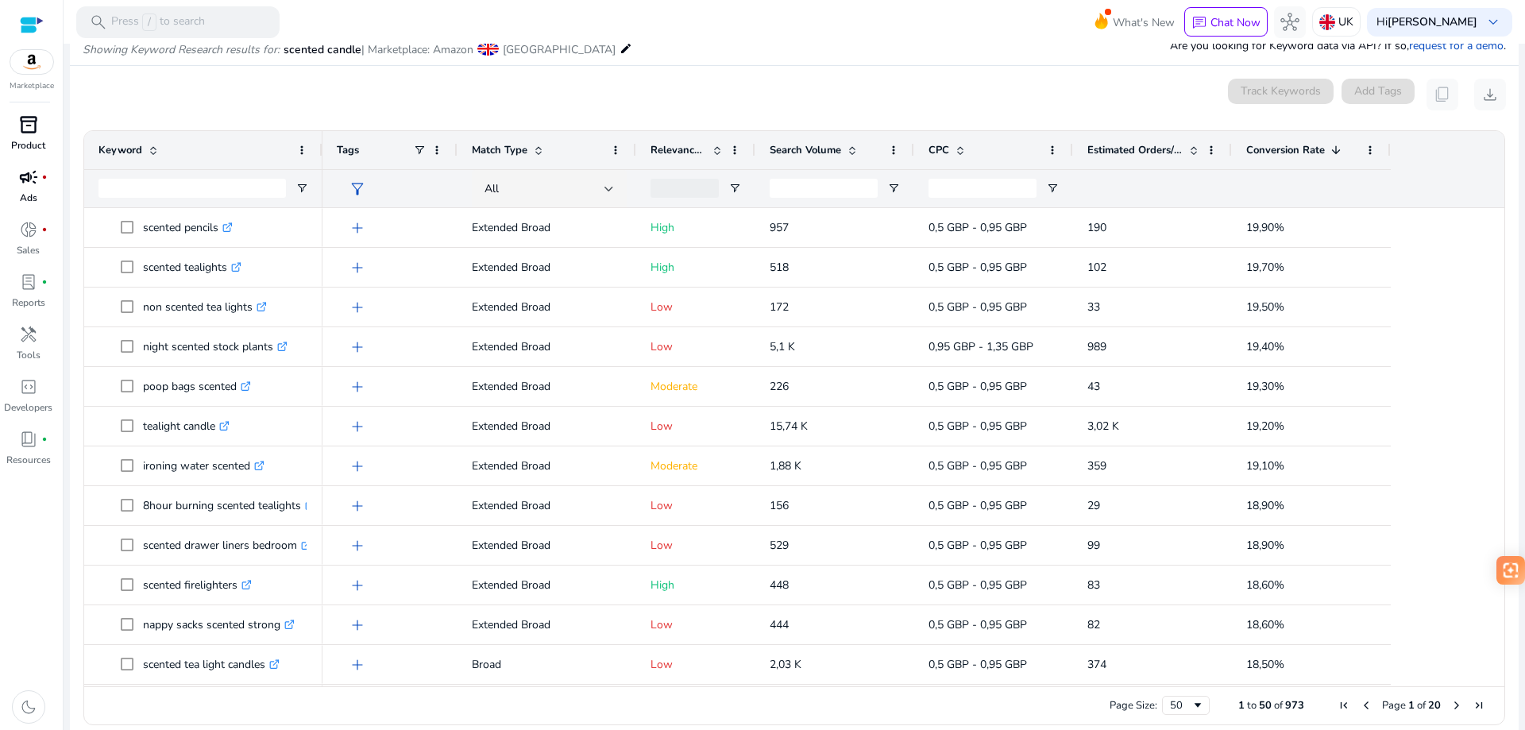
click at [1298, 150] on span "Conversion Rate" at bounding box center [1285, 150] width 79 height 14
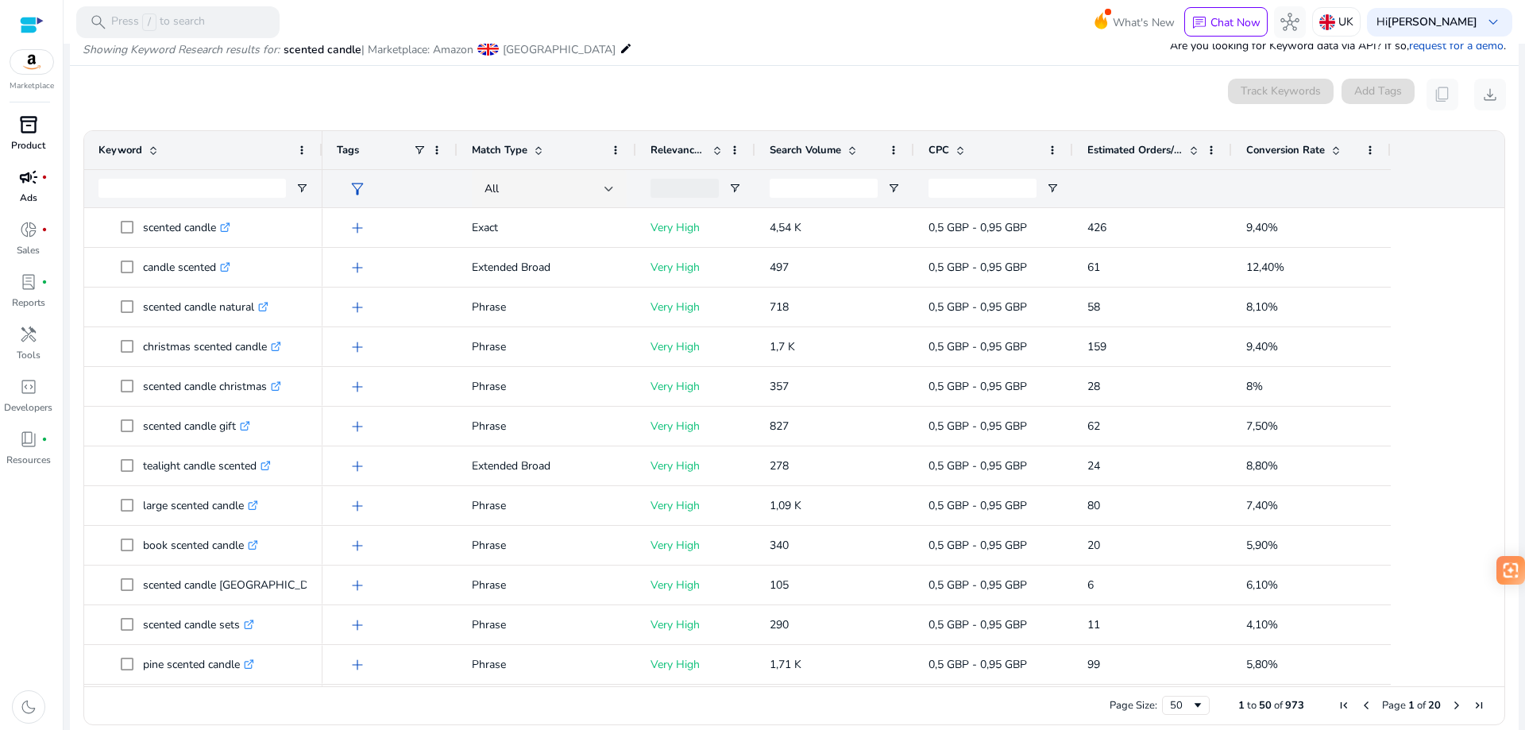
click at [1298, 150] on span "Conversion Rate" at bounding box center [1285, 150] width 79 height 14
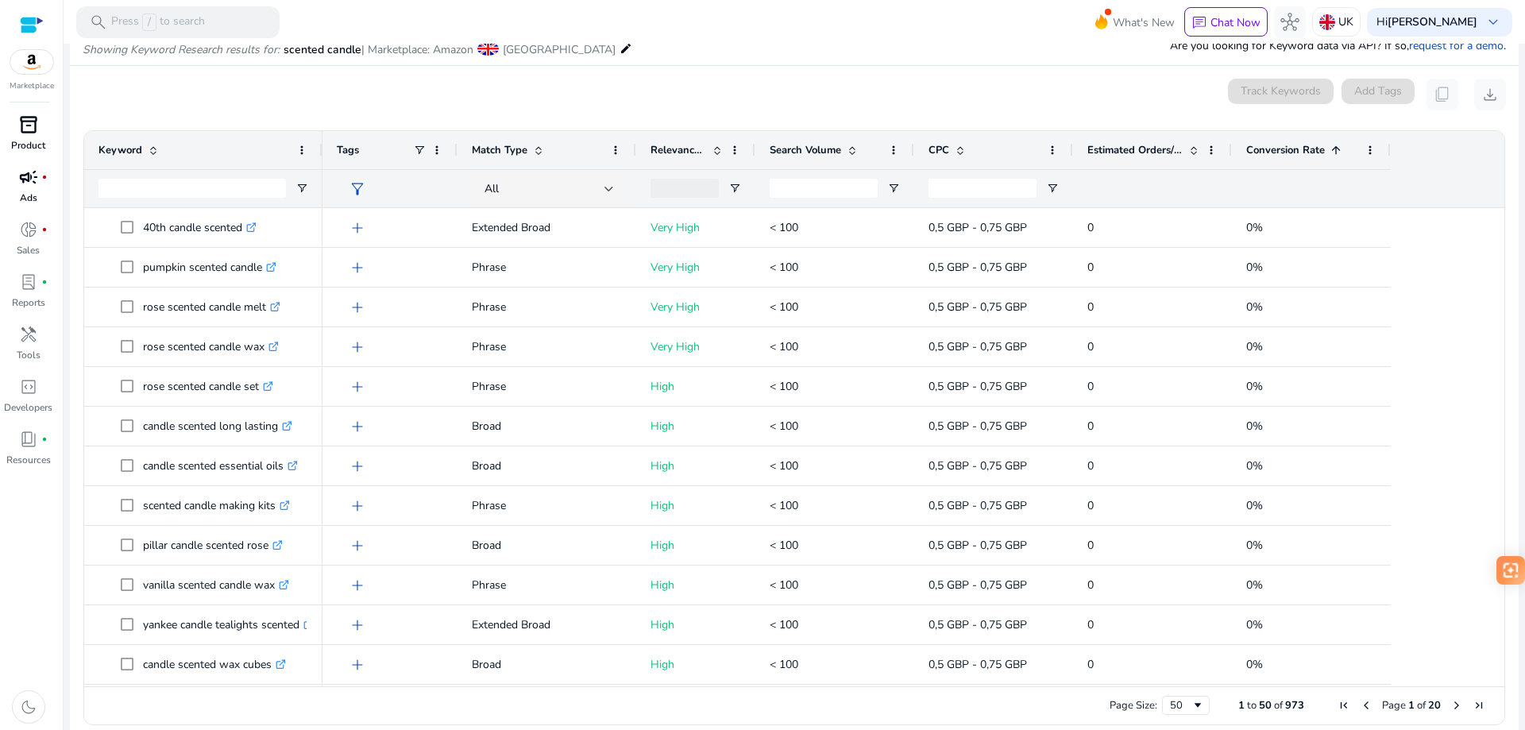
click at [1298, 150] on span "Conversion Rate" at bounding box center [1285, 150] width 79 height 14
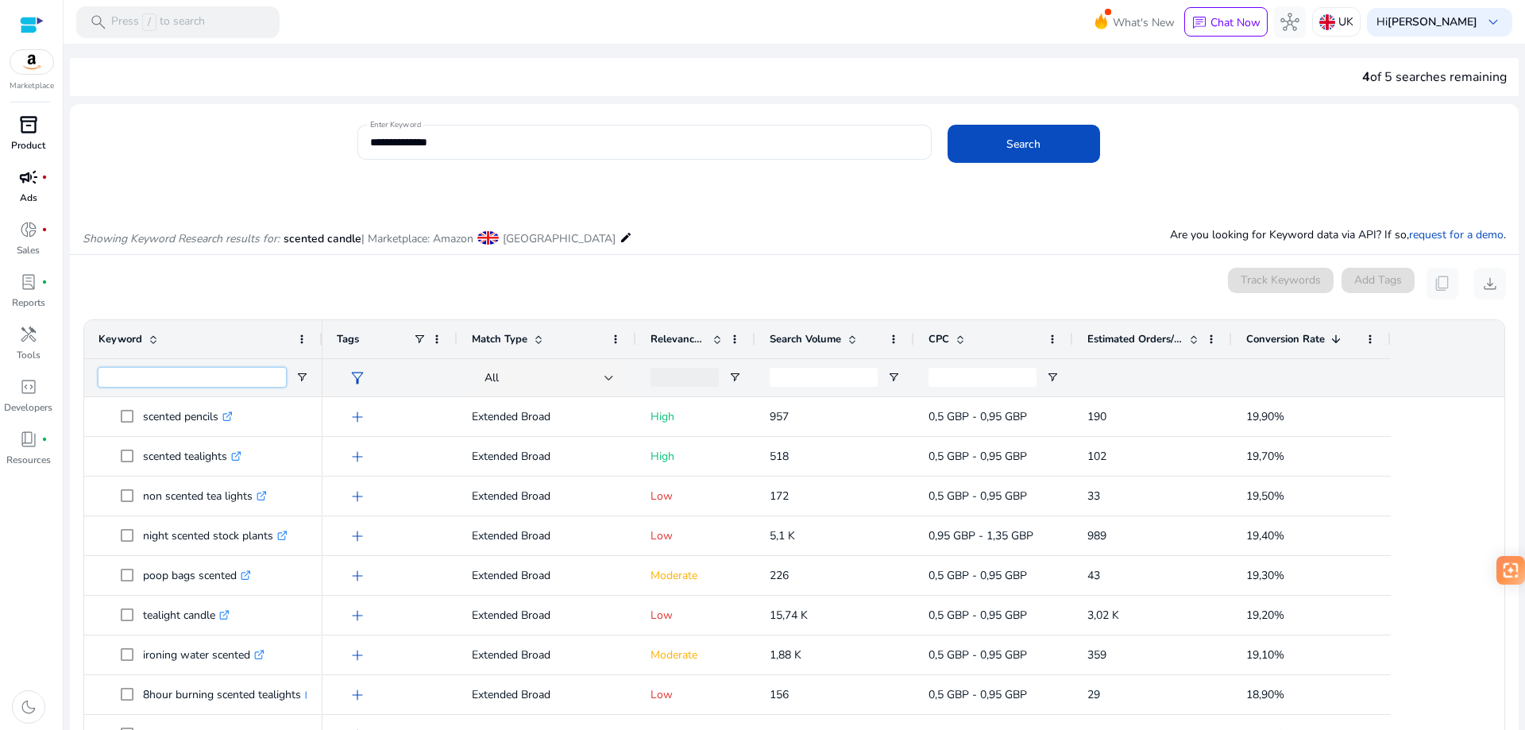
click at [166, 379] on input "Keyword Filter Input" at bounding box center [191, 377] width 187 height 19
type input "******"
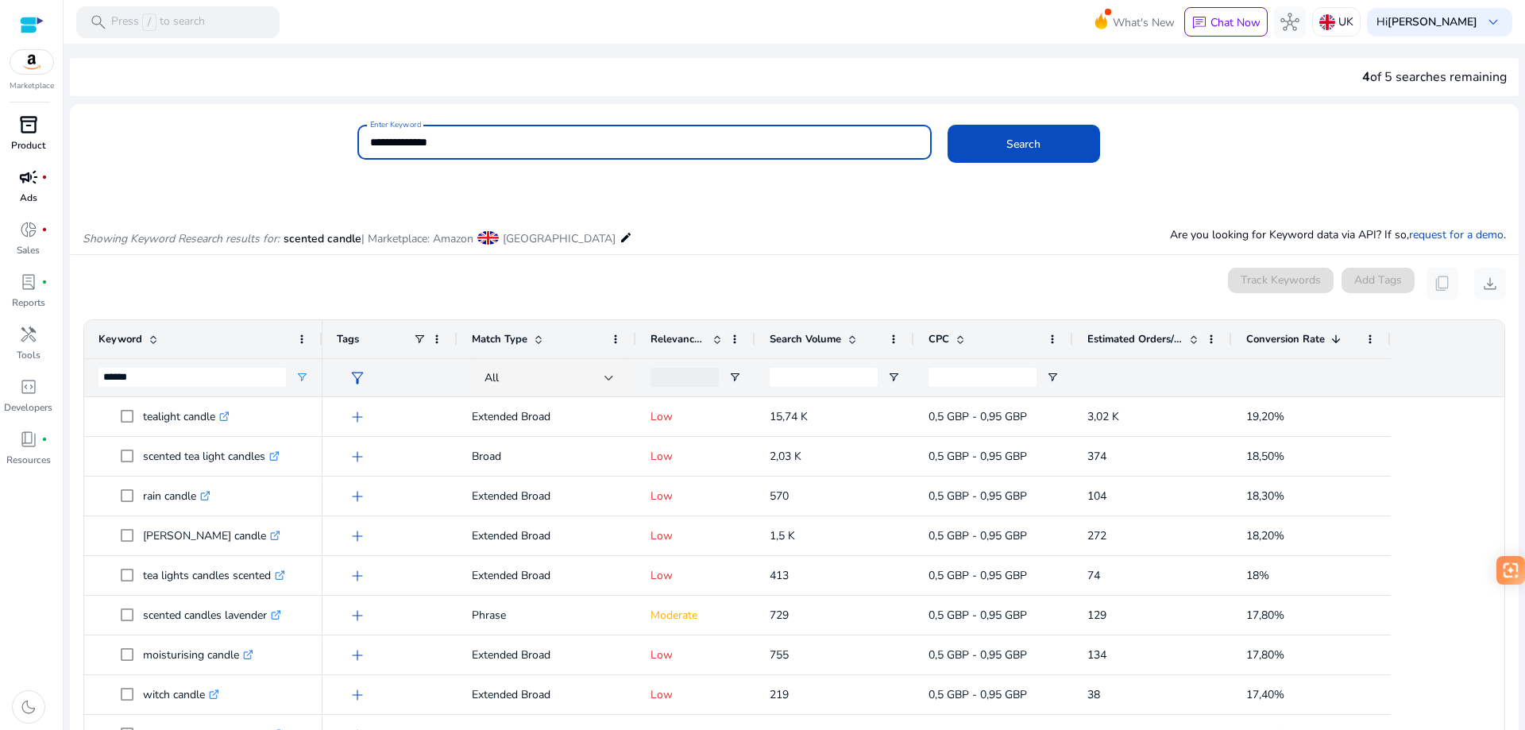
drag, startPoint x: 466, startPoint y: 141, endPoint x: 309, endPoint y: 141, distance: 157.2
click at [310, 141] on div "**********" at bounding box center [788, 151] width 1436 height 52
type input "**********"
click at [947, 125] on button "Search" at bounding box center [1023, 144] width 152 height 38
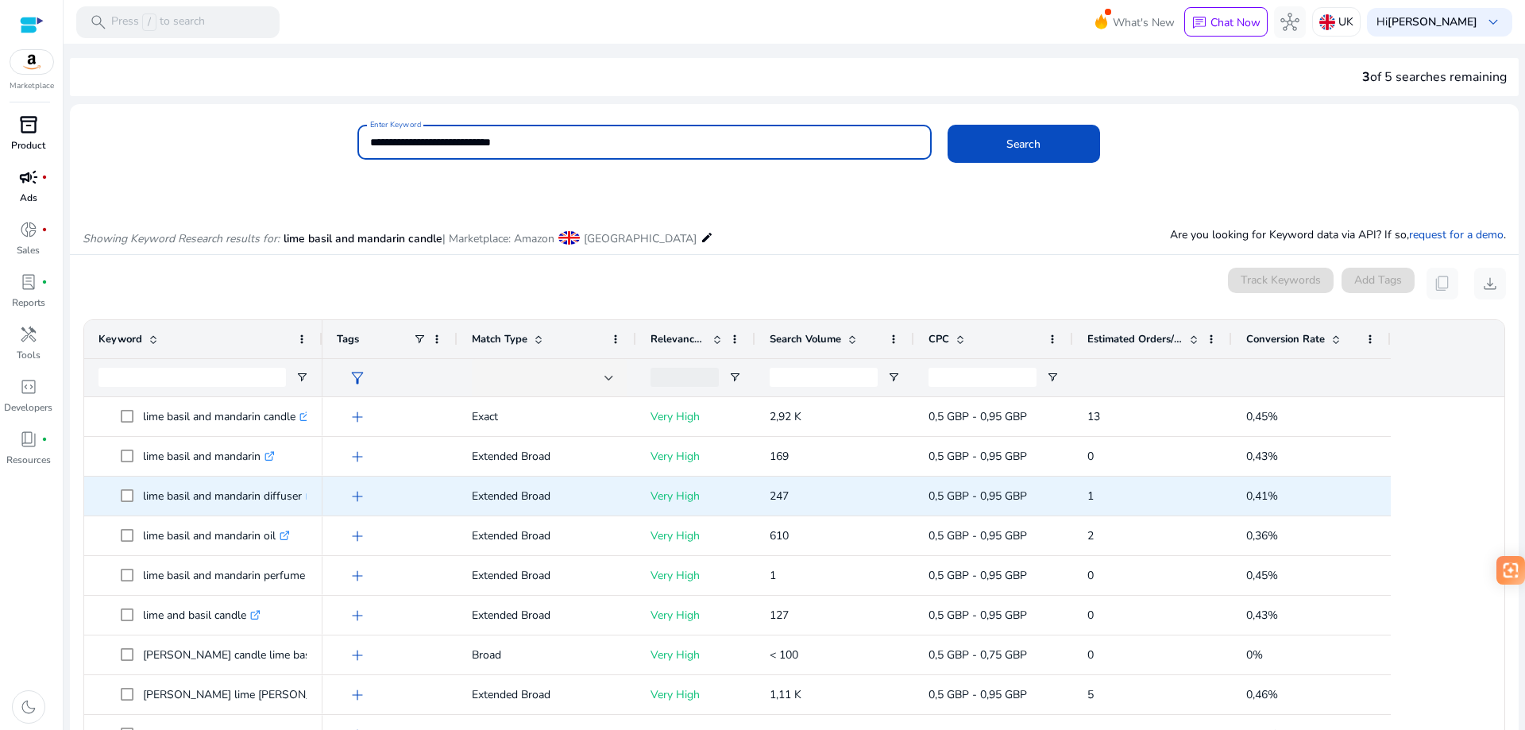
scroll to position [189, 0]
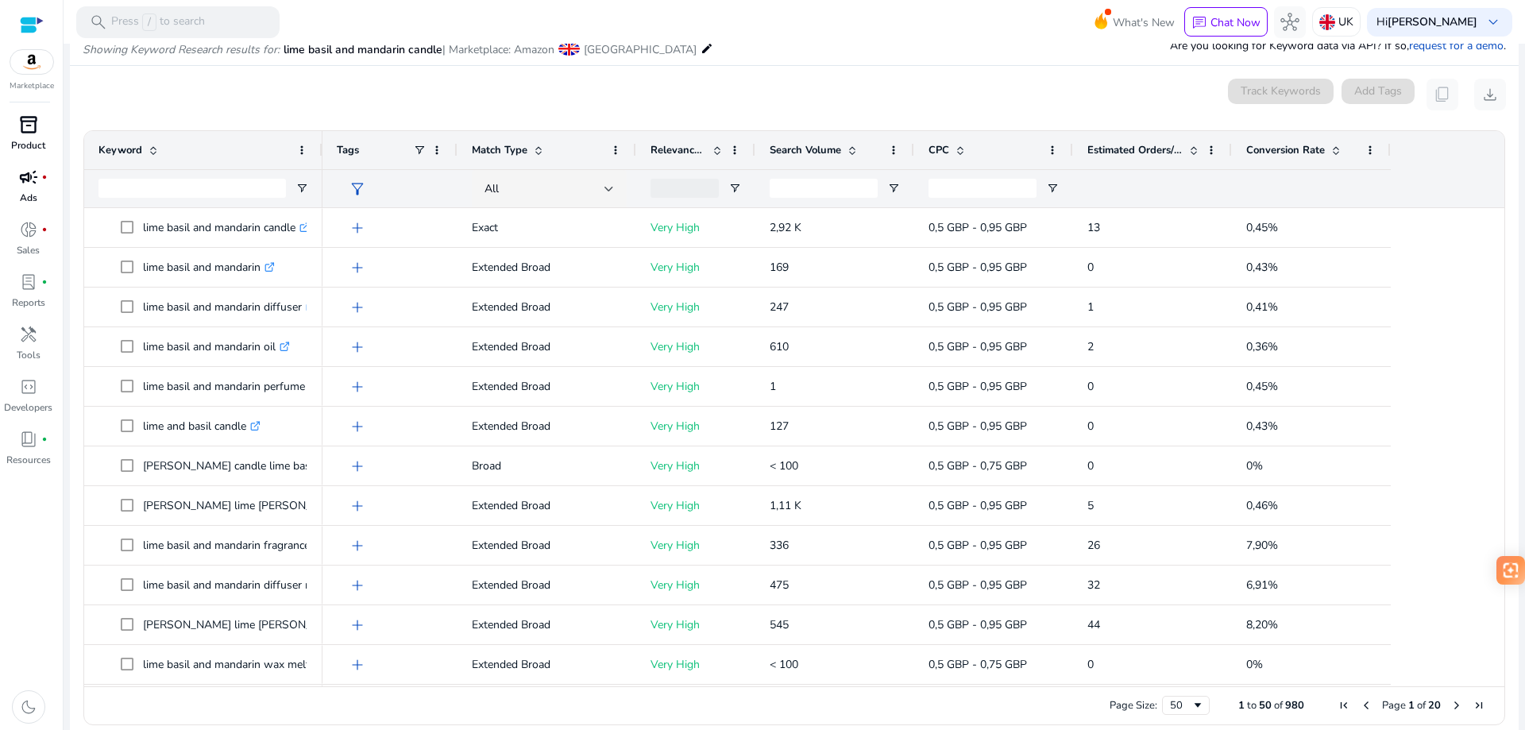
click at [505, 150] on span "Match Type" at bounding box center [500, 150] width 56 height 14
